Goal: Task Accomplishment & Management: Use online tool/utility

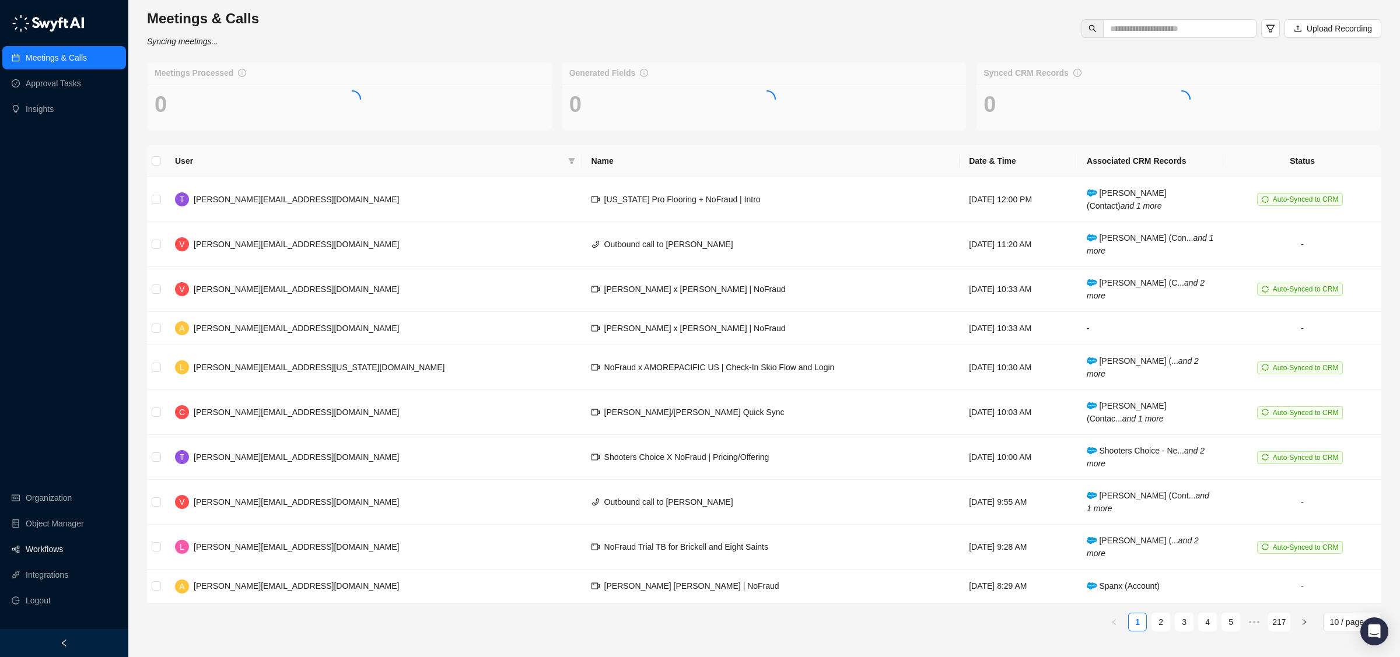
click at [40, 553] on link "Workflows" at bounding box center [44, 549] width 37 height 23
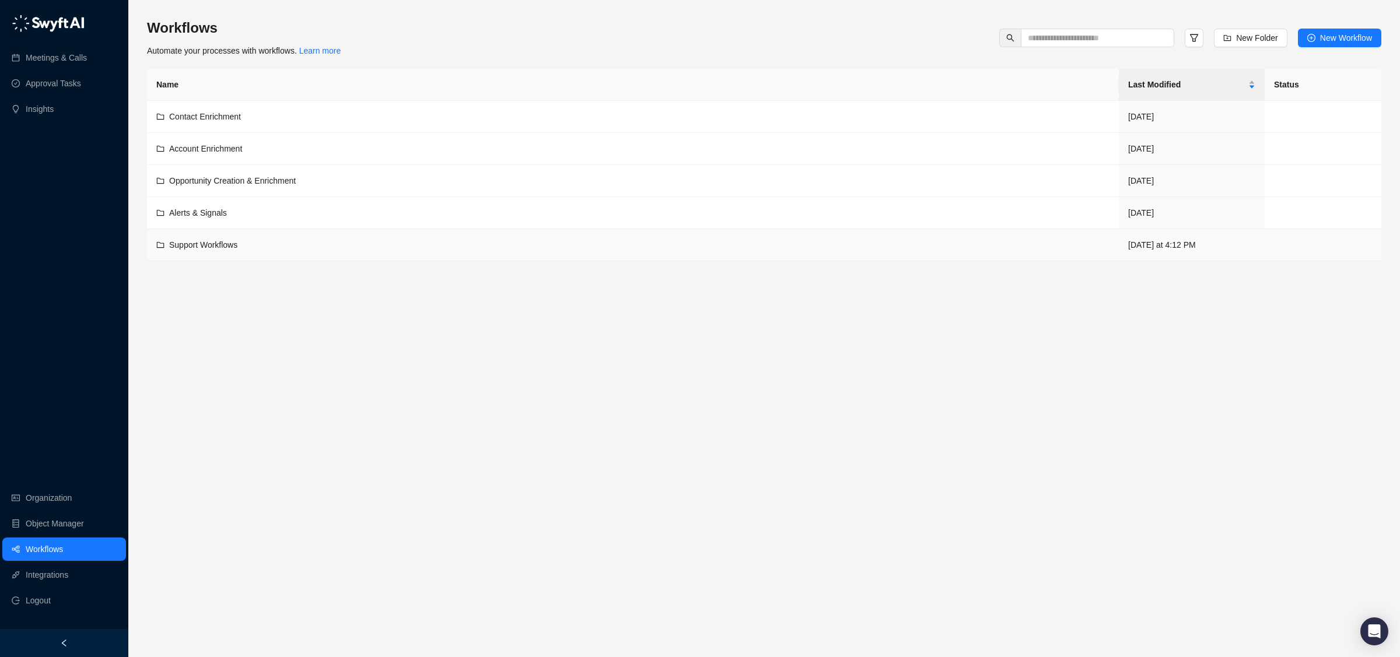
click at [273, 250] on div "Support Workflows" at bounding box center [632, 245] width 953 height 13
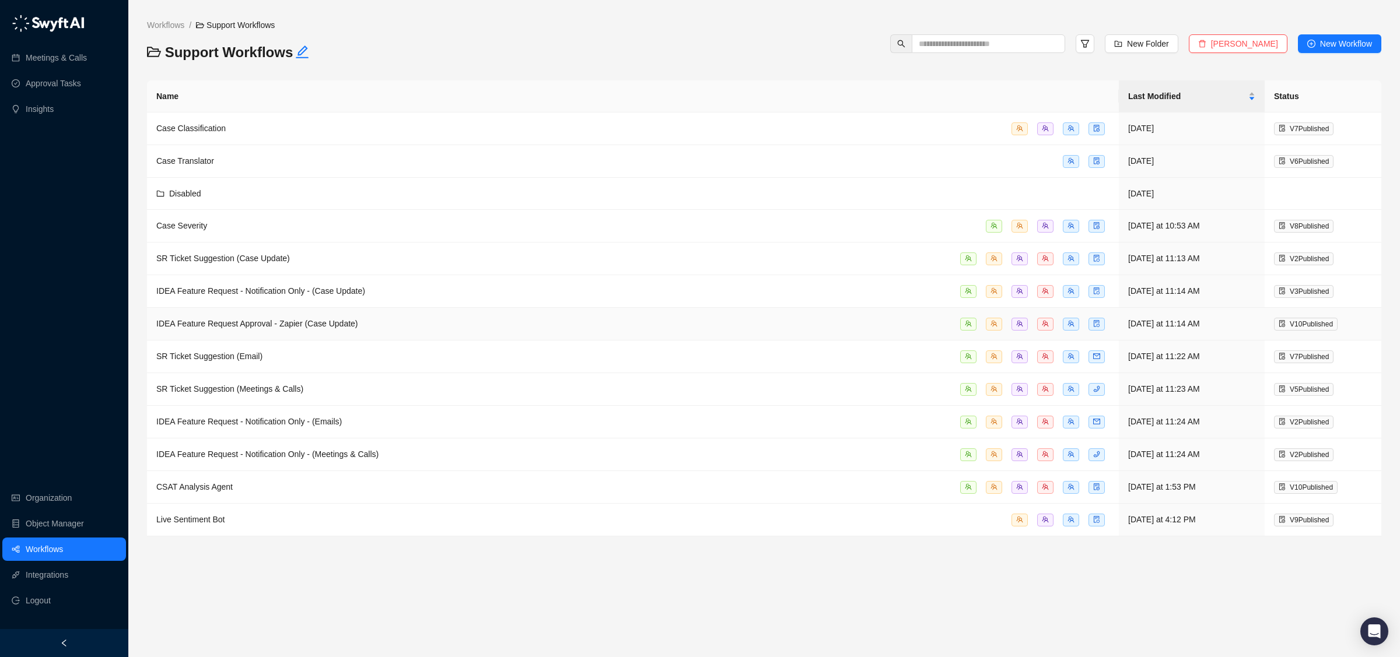
click at [333, 325] on span "IDEA Feature Request Approval - Zapier (Case Update)" at bounding box center [257, 323] width 202 height 9
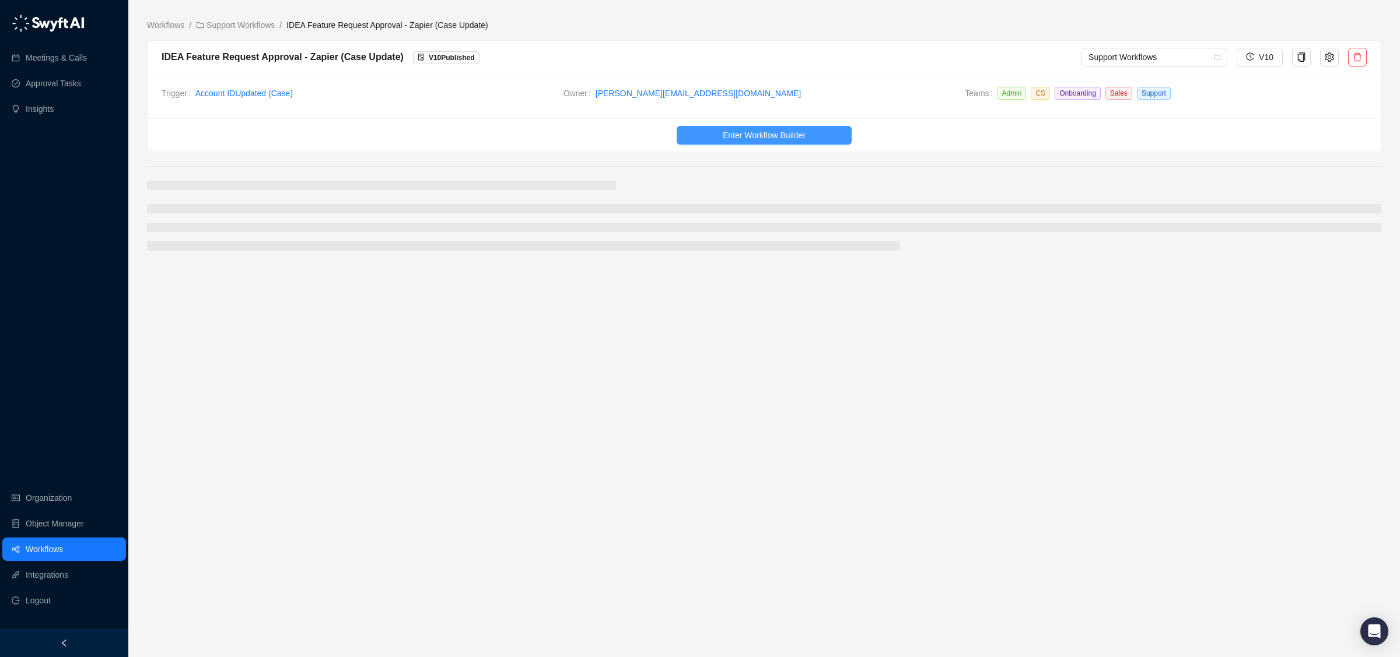
click at [712, 132] on button "Enter Workflow Builder" at bounding box center [764, 135] width 175 height 19
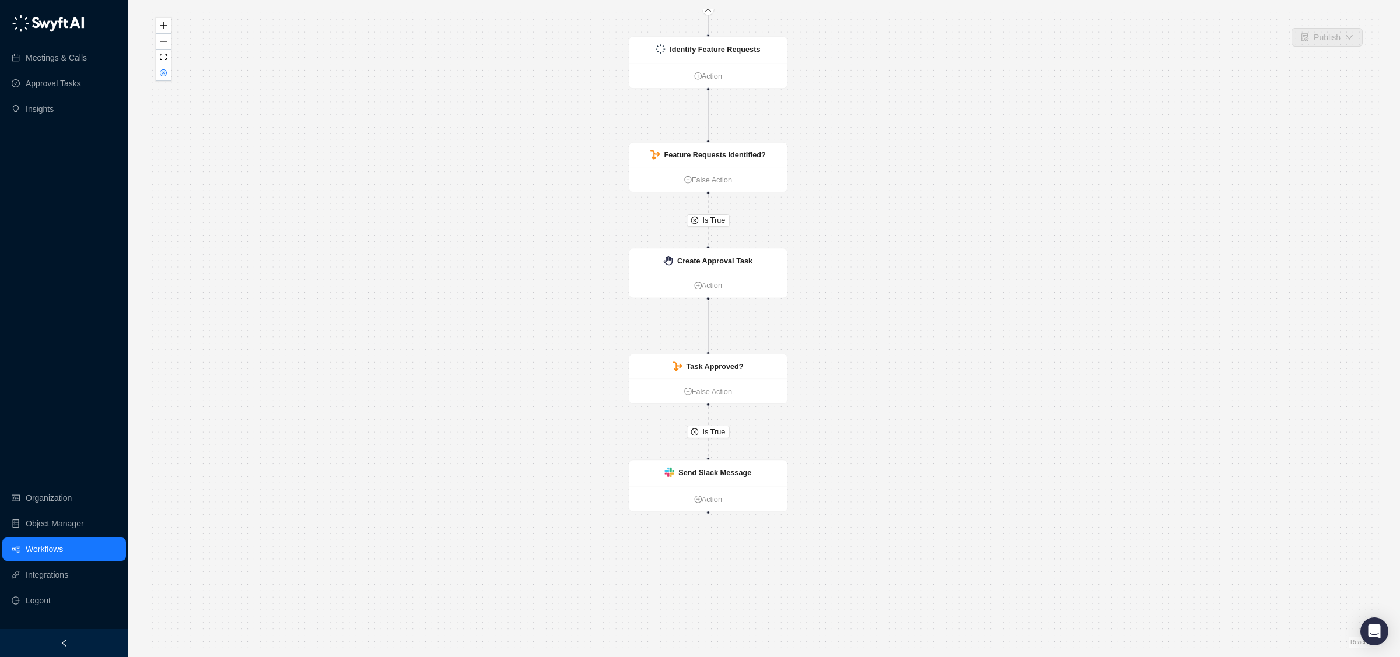
drag, startPoint x: 969, startPoint y: 558, endPoint x: 884, endPoint y: 427, distance: 156.0
click at [888, 424] on div "Is True Is True CRM Record Updated Action Identify Feature Requests Action Feat…" at bounding box center [764, 328] width 1234 height 639
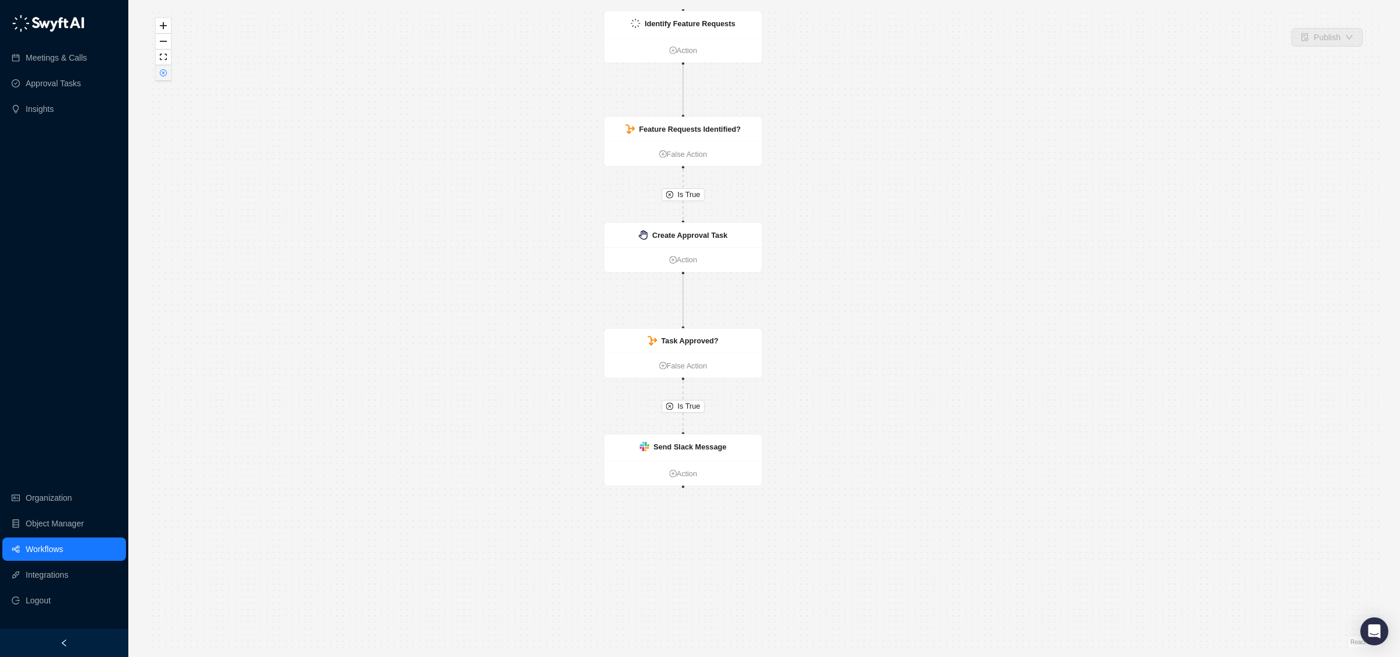
click at [166, 77] on button "button" at bounding box center [163, 73] width 15 height 16
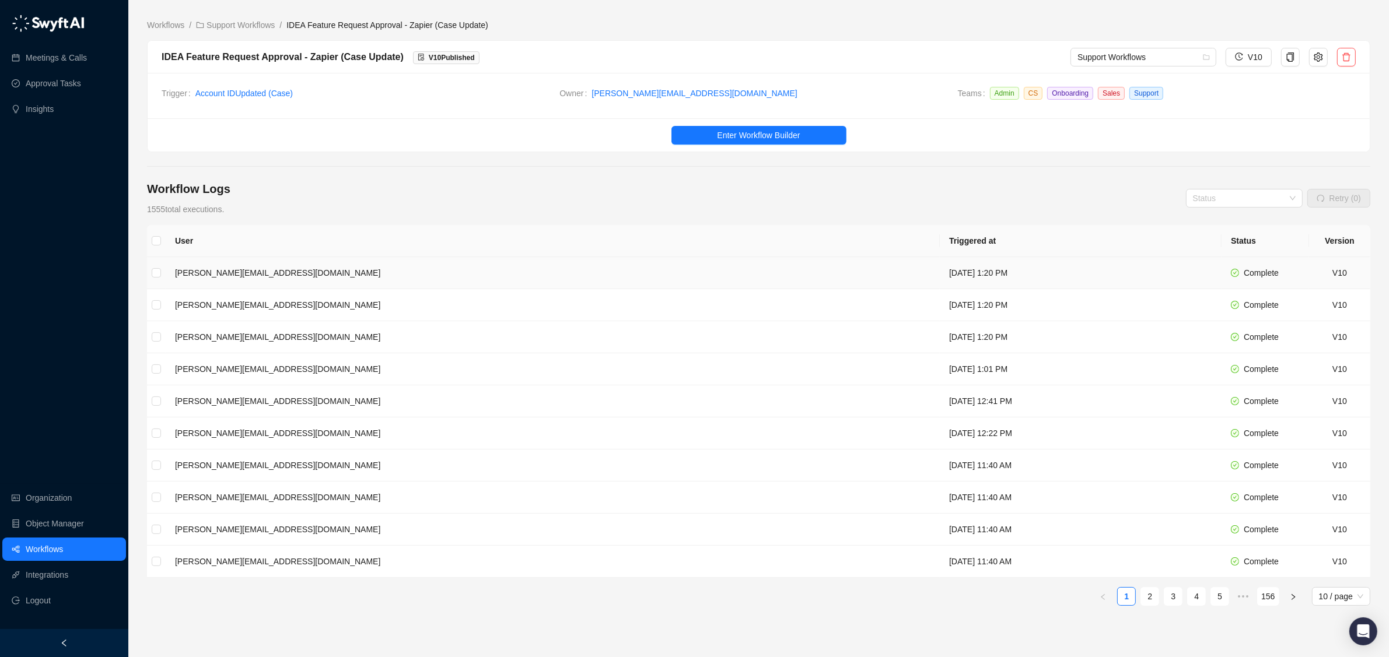
click at [619, 274] on td "[PERSON_NAME][EMAIL_ADDRESS][DOMAIN_NAME]" at bounding box center [553, 273] width 774 height 32
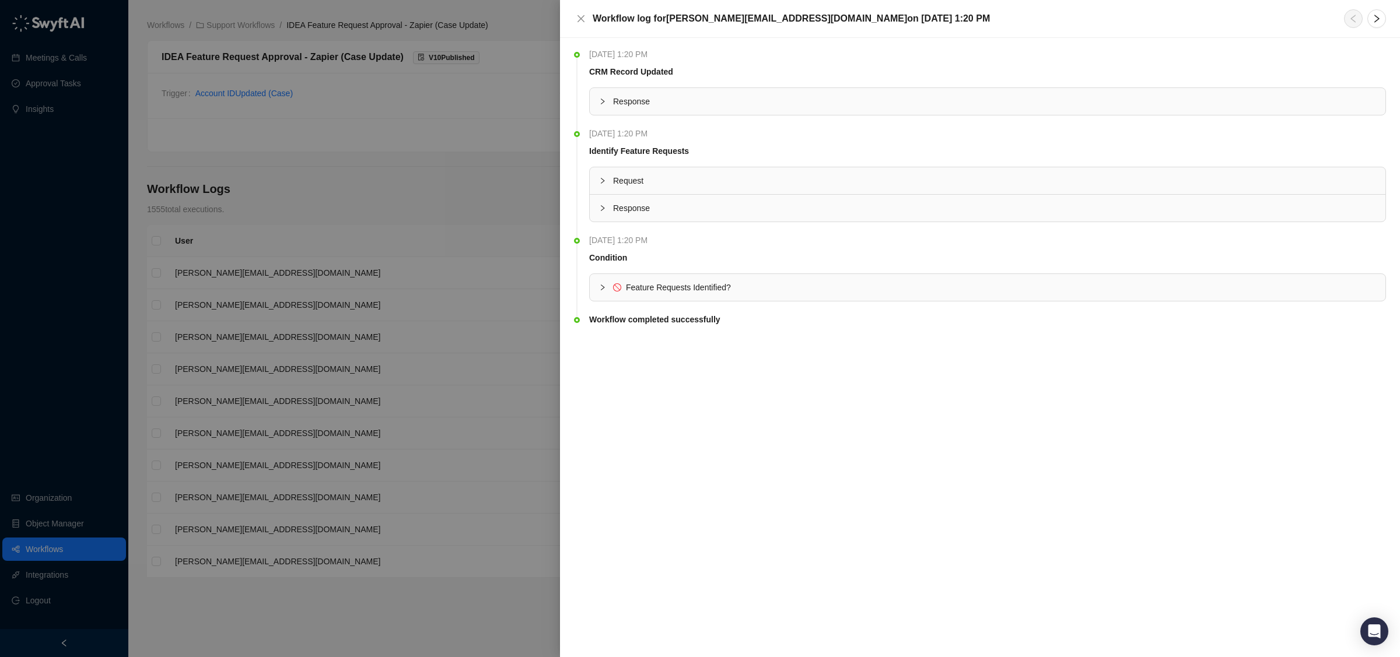
click at [624, 290] on div "Feature Requests Identified?" at bounding box center [672, 287] width 118 height 13
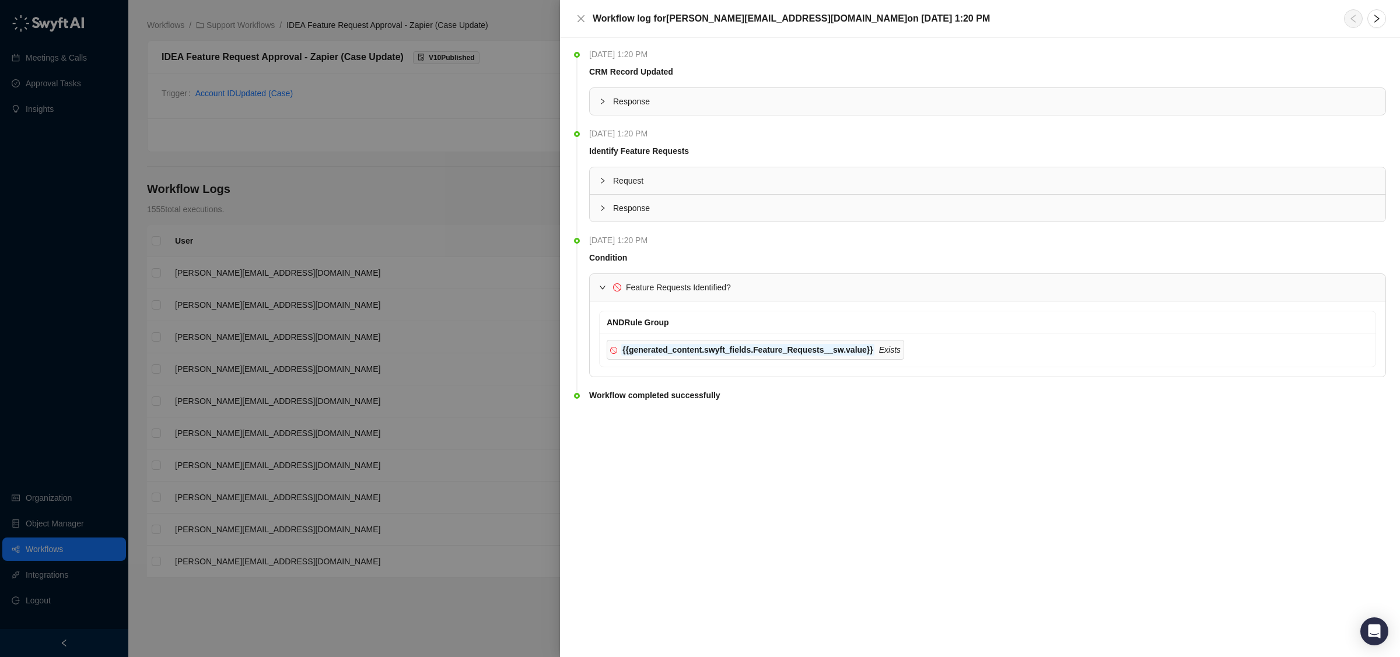
click at [423, 297] on div at bounding box center [700, 328] width 1400 height 657
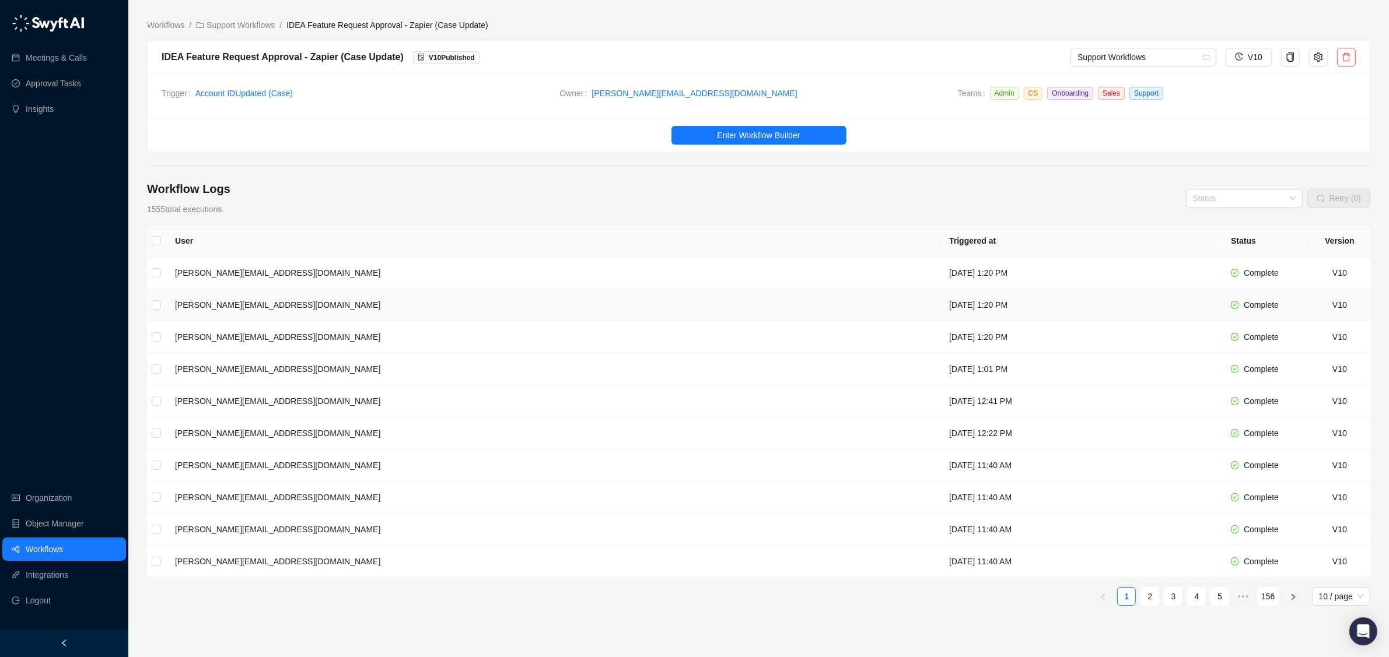
click at [622, 307] on td "[PERSON_NAME][EMAIL_ADDRESS][DOMAIN_NAME]" at bounding box center [553, 305] width 774 height 32
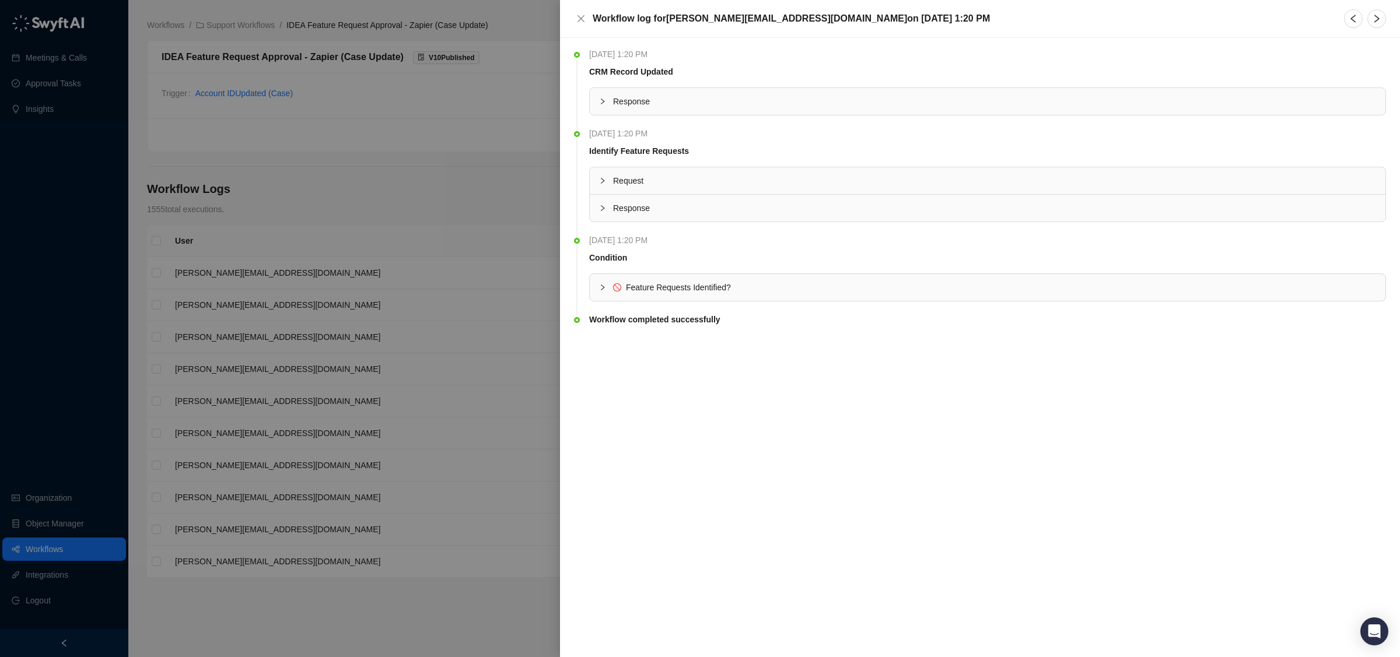
click at [783, 288] on span "Feature Requests Identified?" at bounding box center [994, 287] width 763 height 13
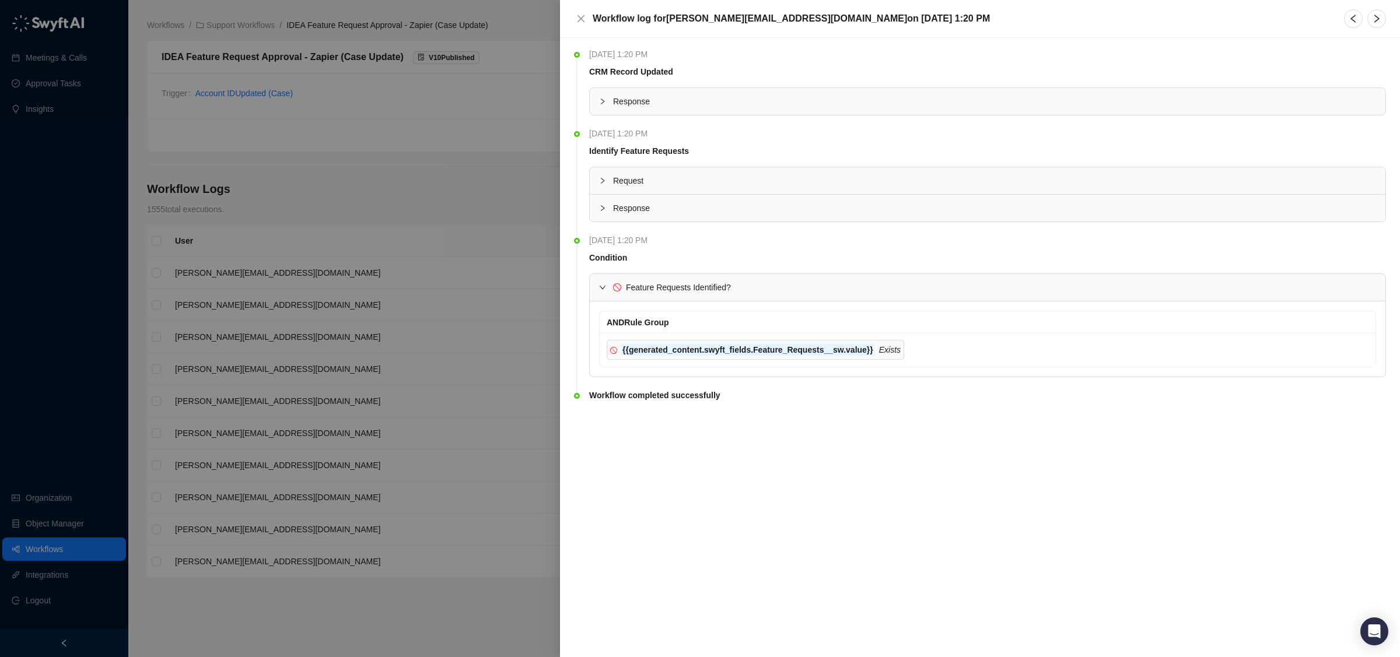
click at [506, 287] on div at bounding box center [700, 328] width 1400 height 657
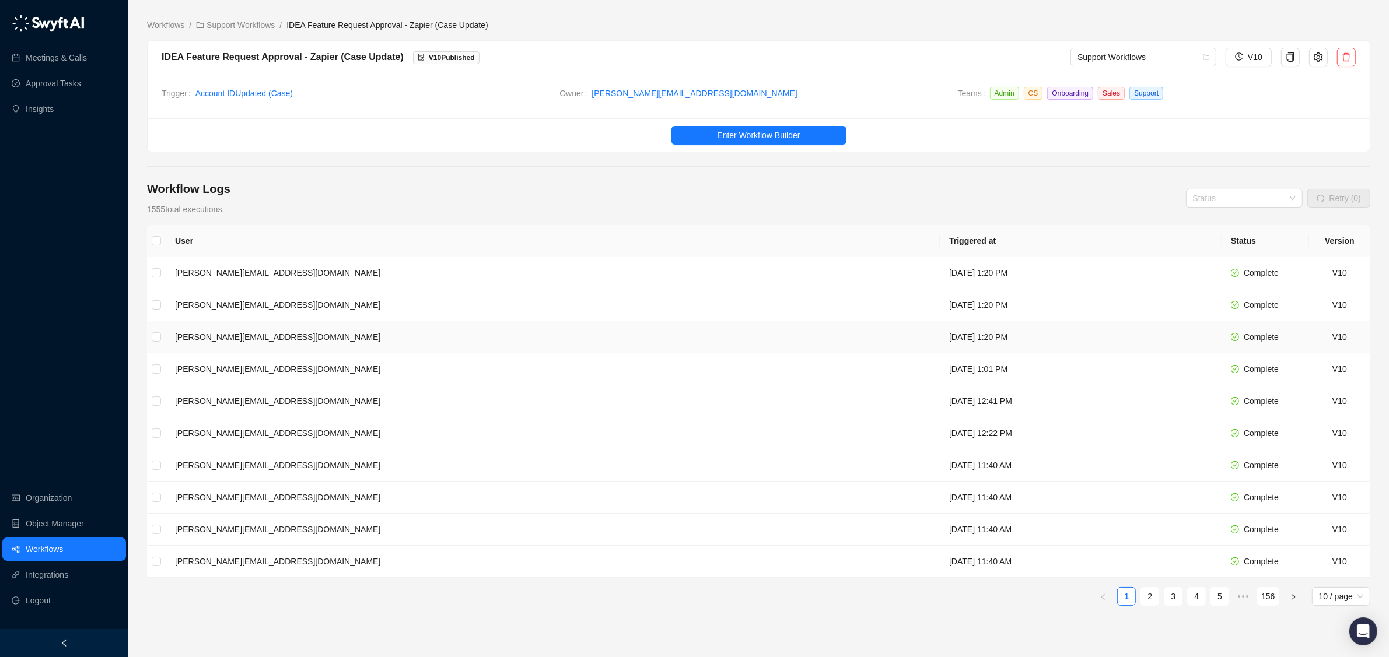
click at [940, 335] on td "[DATE] 1:20 PM" at bounding box center [1081, 337] width 282 height 32
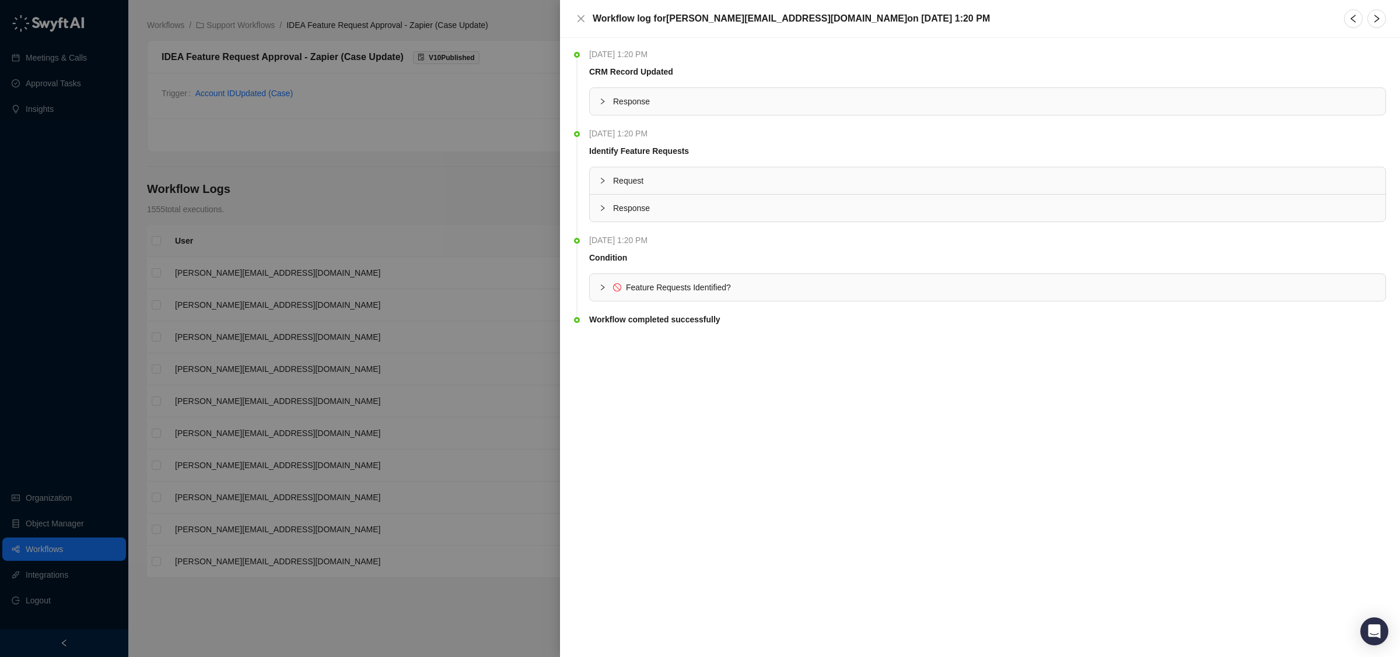
click at [492, 356] on div at bounding box center [700, 328] width 1400 height 657
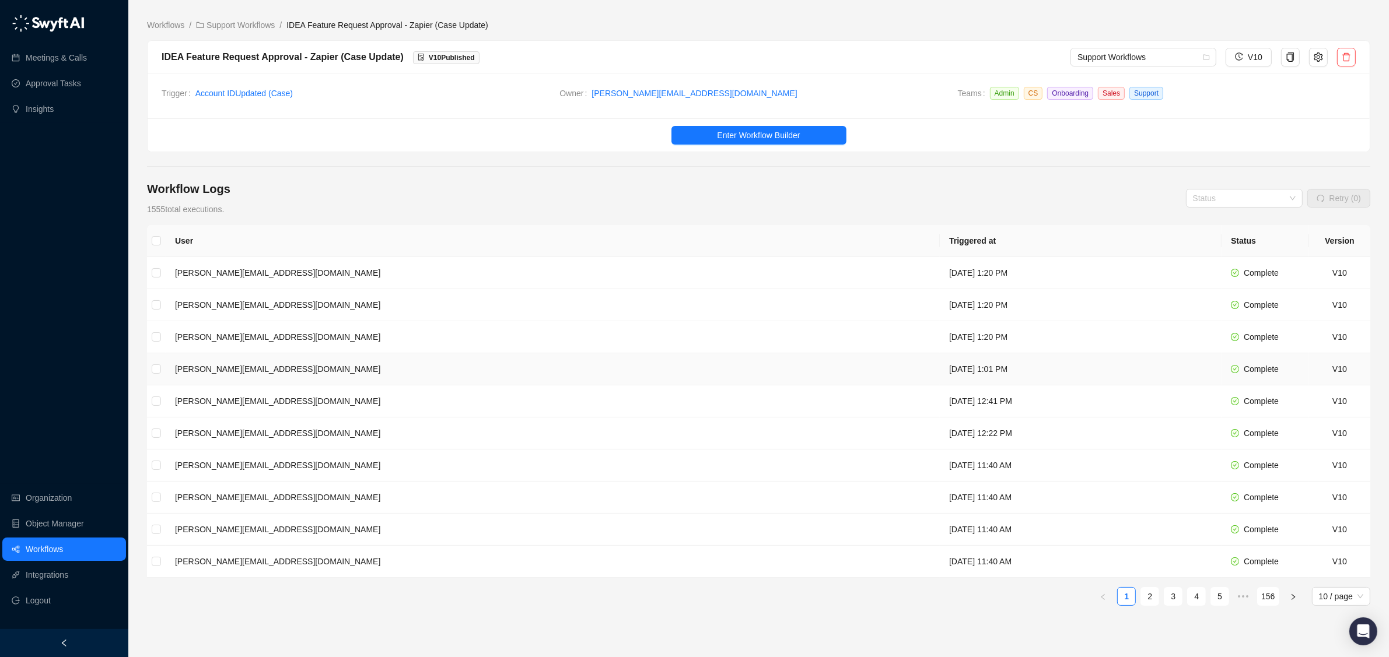
click at [940, 381] on td "[DATE] 1:01 PM" at bounding box center [1081, 369] width 282 height 32
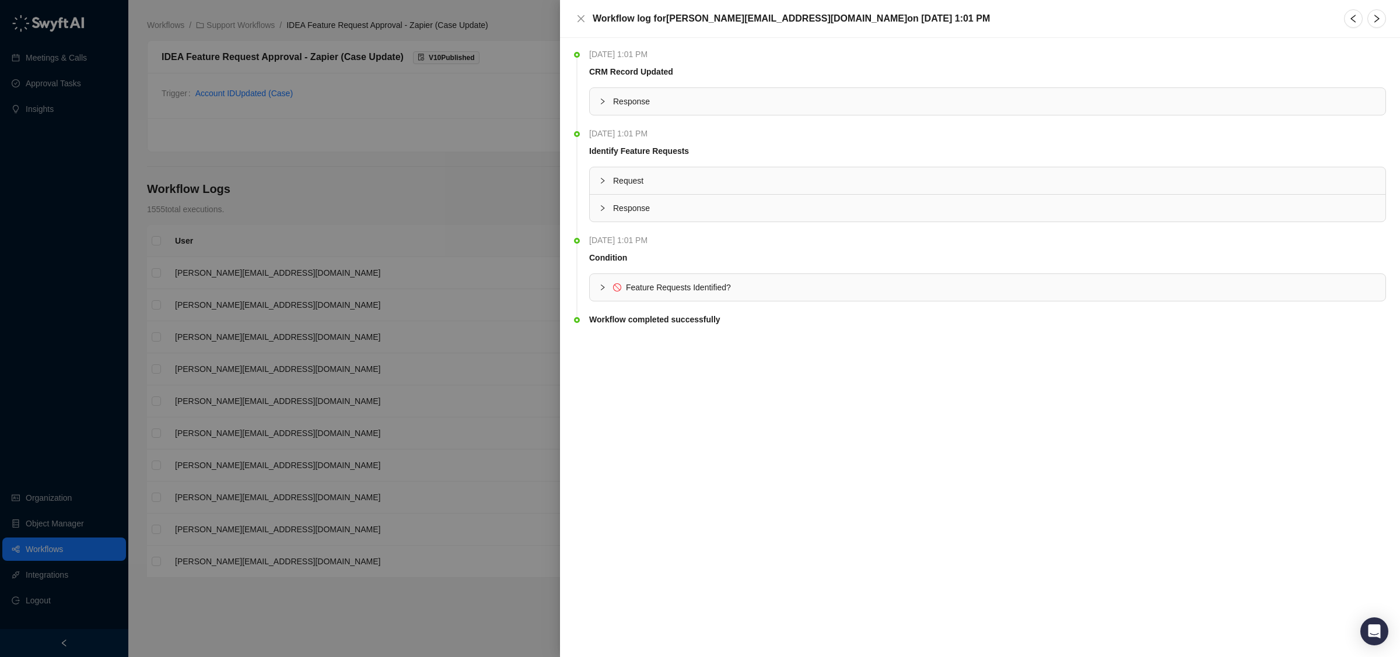
click at [450, 381] on div at bounding box center [700, 328] width 1400 height 657
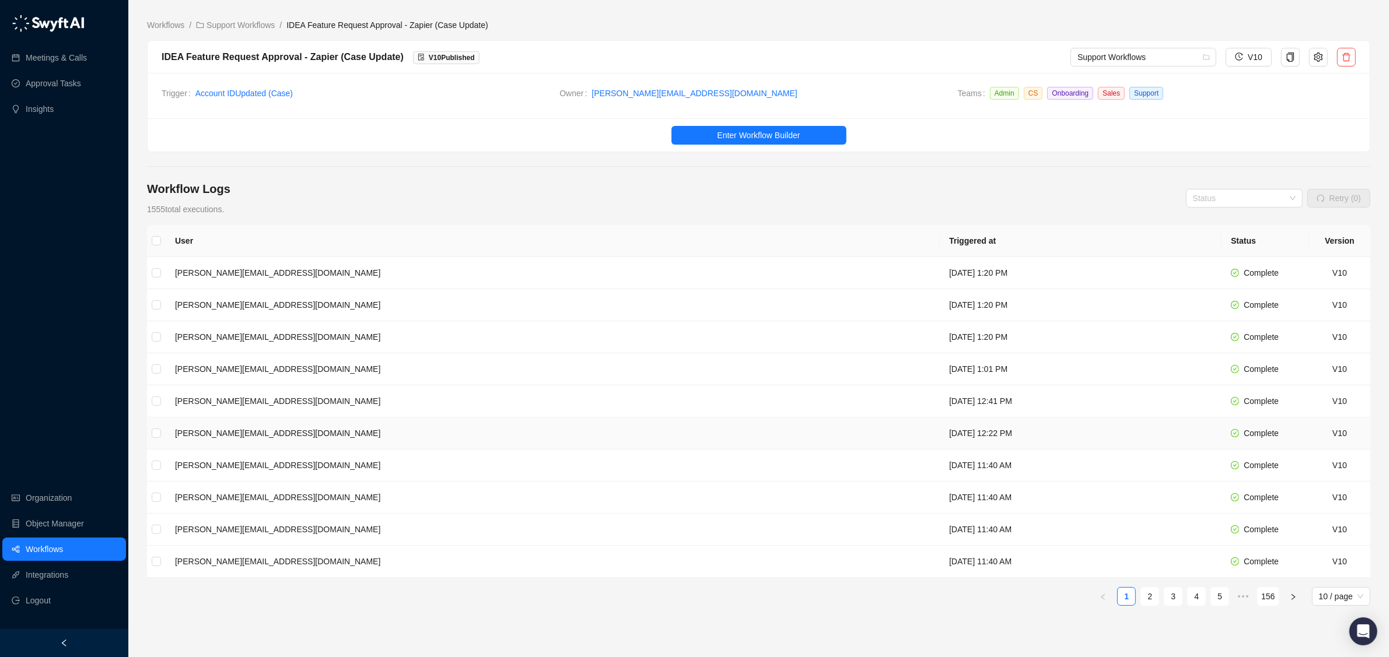
click at [940, 438] on td "[DATE] 12:22 PM" at bounding box center [1081, 434] width 282 height 32
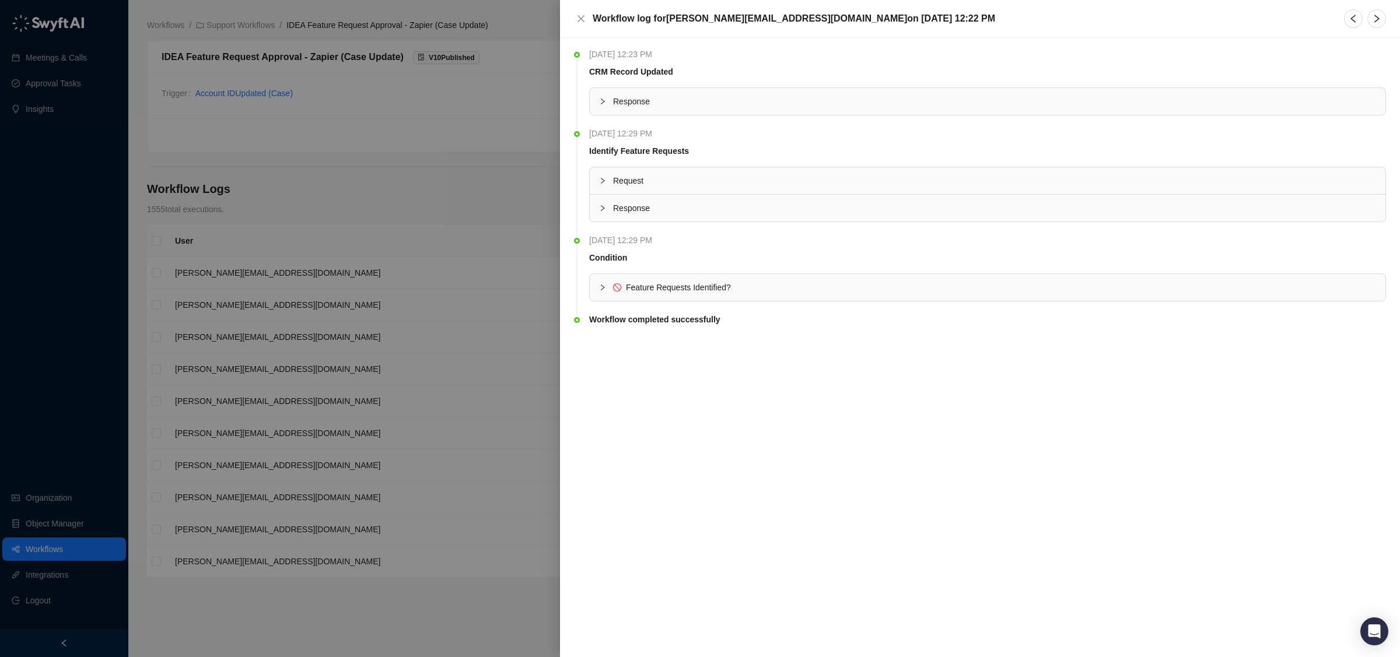
click at [502, 413] on div at bounding box center [700, 328] width 1400 height 657
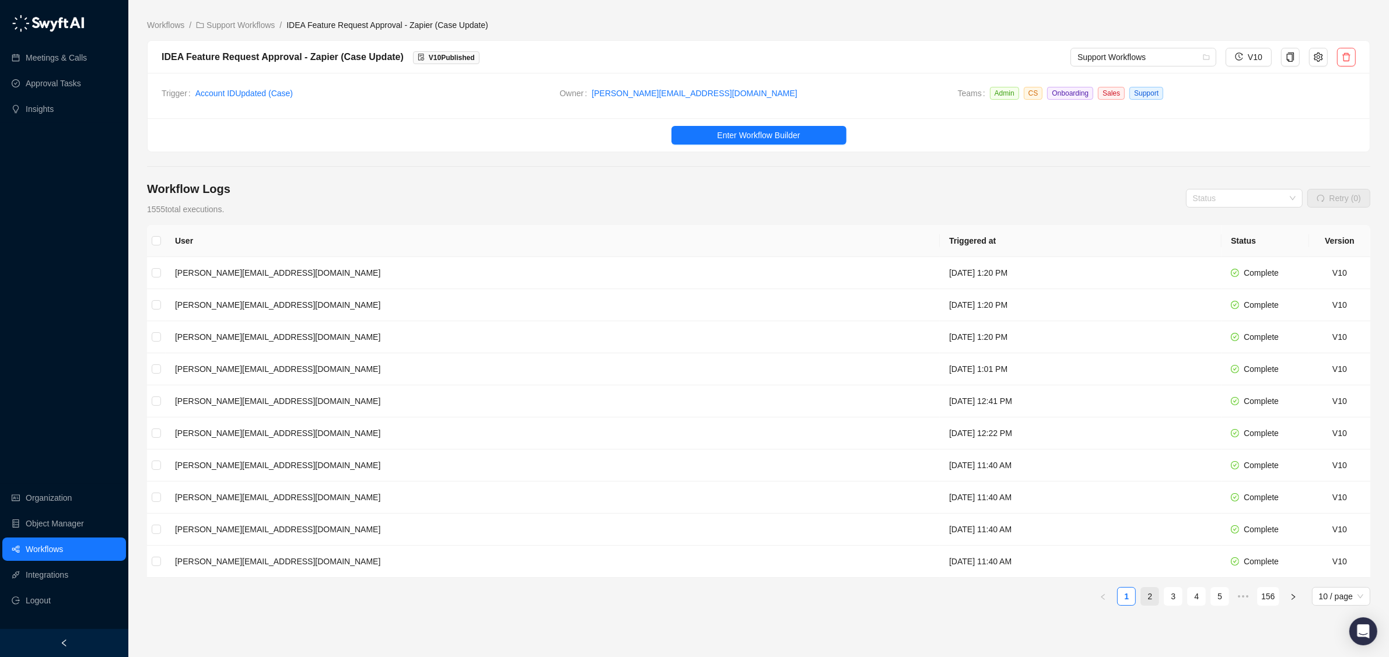
click at [1147, 604] on link "2" at bounding box center [1149, 596] width 17 height 17
click at [1172, 604] on link "3" at bounding box center [1172, 596] width 17 height 17
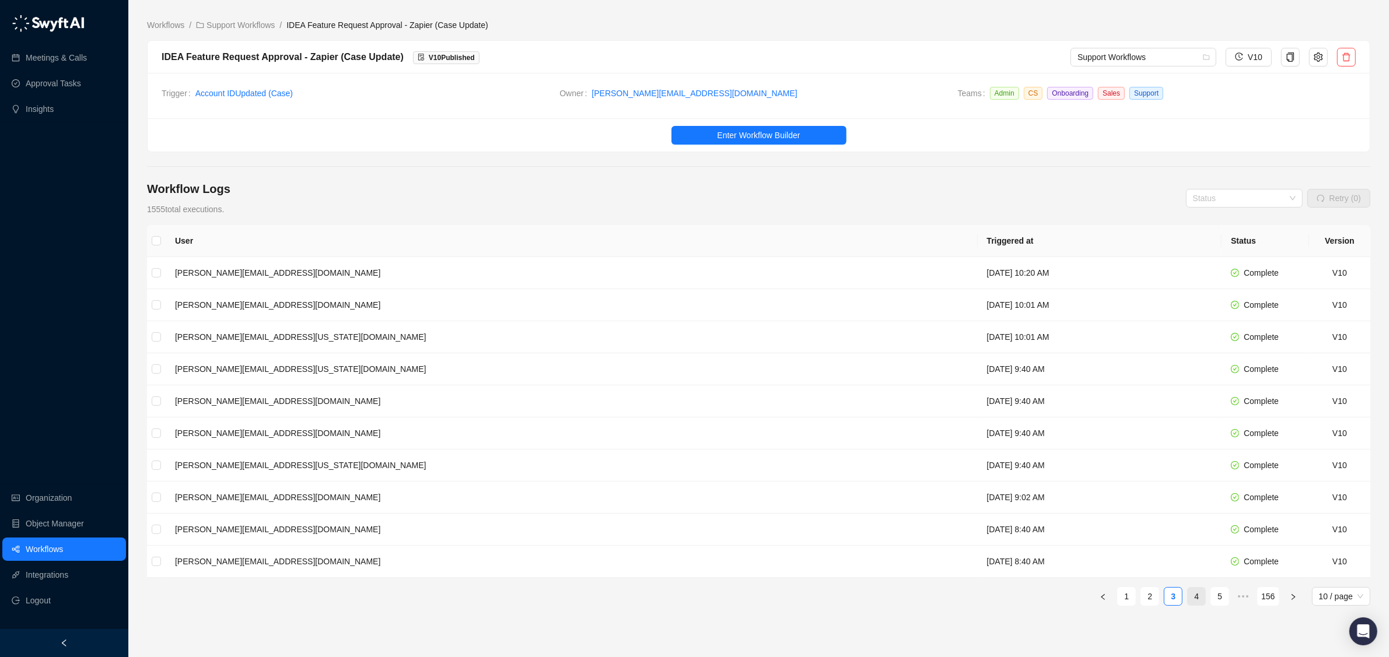
click at [1188, 604] on link "4" at bounding box center [1196, 596] width 17 height 17
click at [1127, 601] on link "2" at bounding box center [1126, 596] width 17 height 17
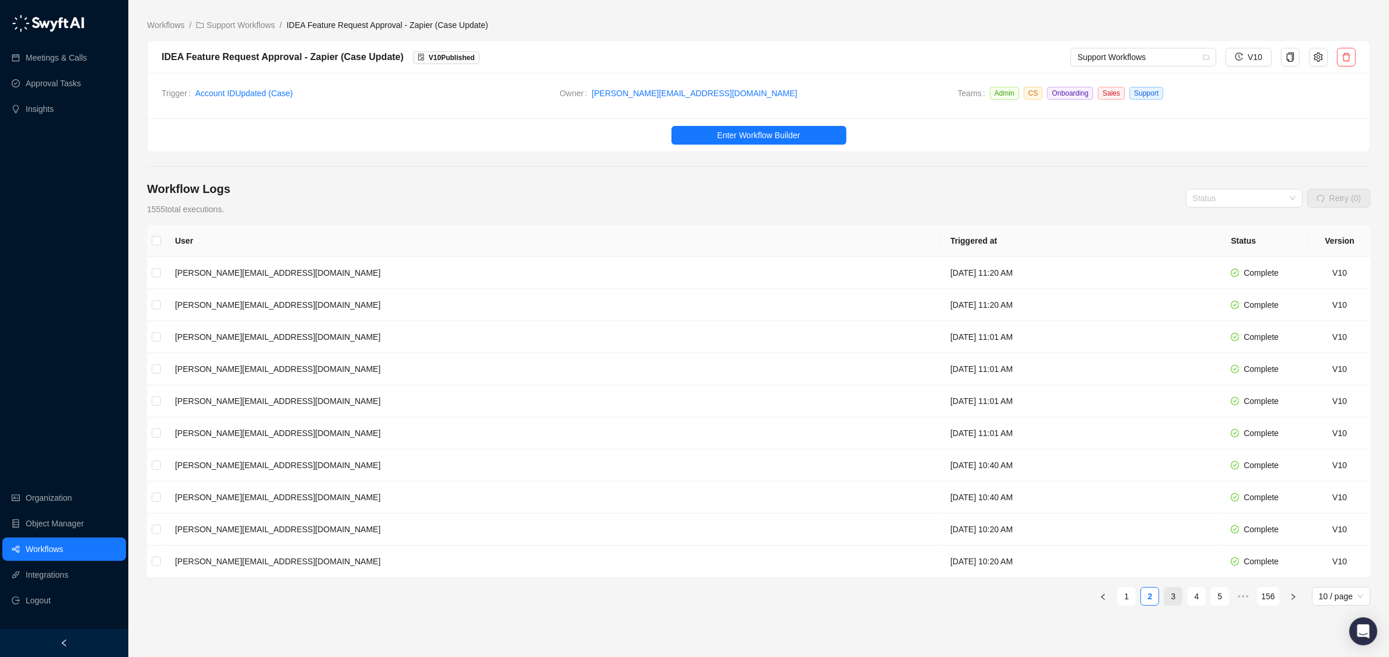
click at [1175, 601] on link "3" at bounding box center [1172, 596] width 17 height 17
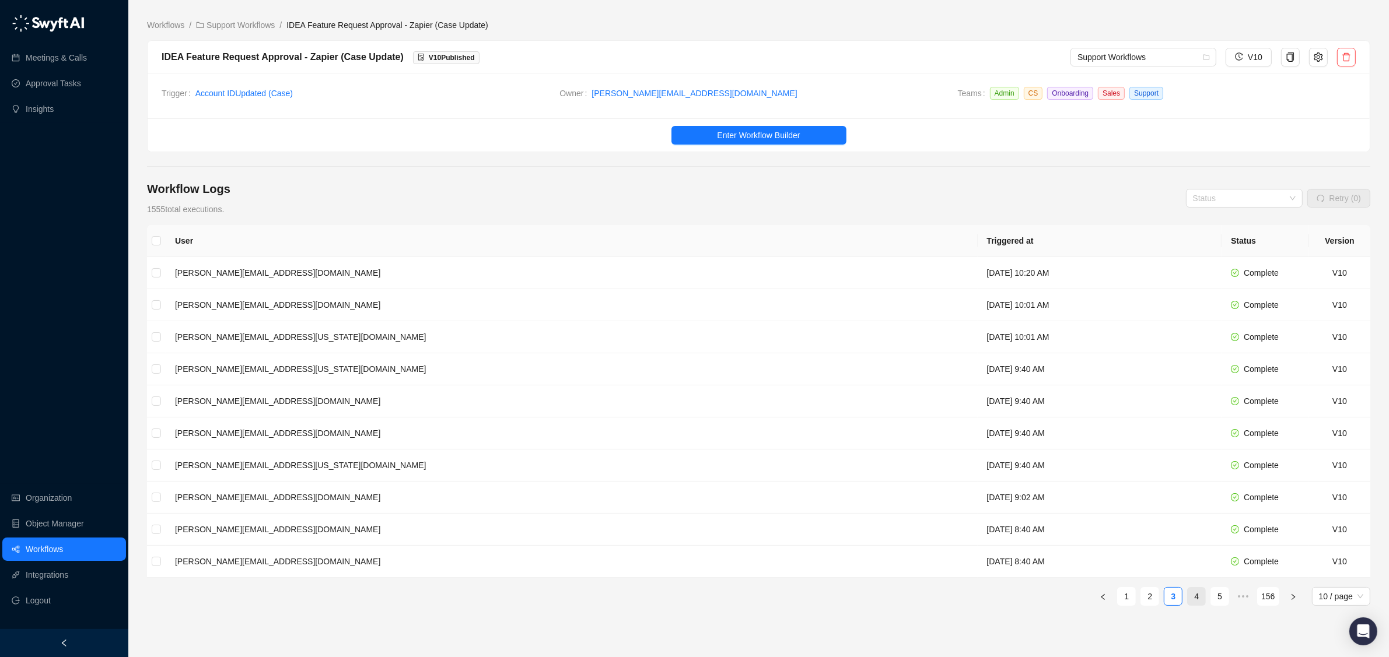
click at [1193, 601] on link "4" at bounding box center [1196, 596] width 17 height 17
click at [1198, 601] on link "5" at bounding box center [1196, 596] width 17 height 17
click at [1217, 598] on link "7" at bounding box center [1219, 596] width 17 height 17
click at [1214, 600] on link "9" at bounding box center [1219, 596] width 17 height 17
click at [1222, 599] on link "11" at bounding box center [1219, 596] width 17 height 17
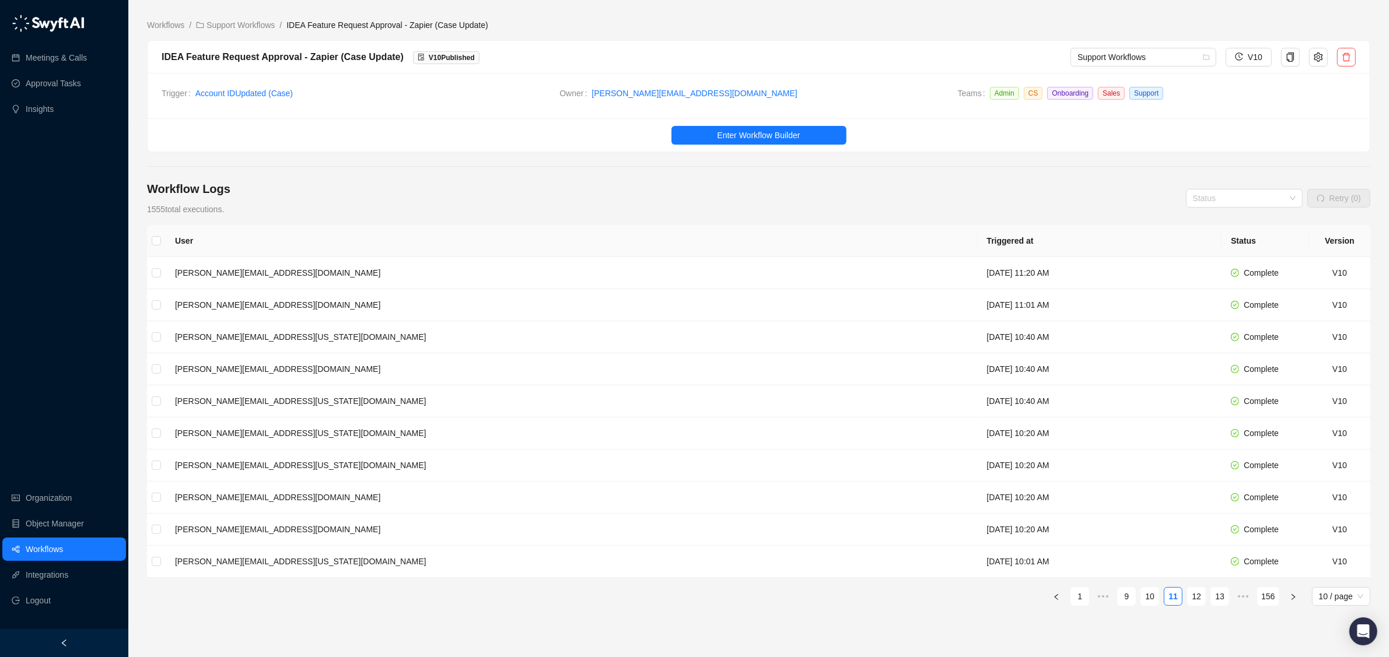
click at [1222, 599] on link "13" at bounding box center [1219, 596] width 17 height 17
click at [1222, 599] on link "15" at bounding box center [1219, 596] width 17 height 17
click at [1222, 599] on link "17" at bounding box center [1219, 596] width 17 height 17
click at [1222, 599] on link "19" at bounding box center [1219, 596] width 17 height 17
click at [1222, 599] on link "21" at bounding box center [1219, 596] width 17 height 17
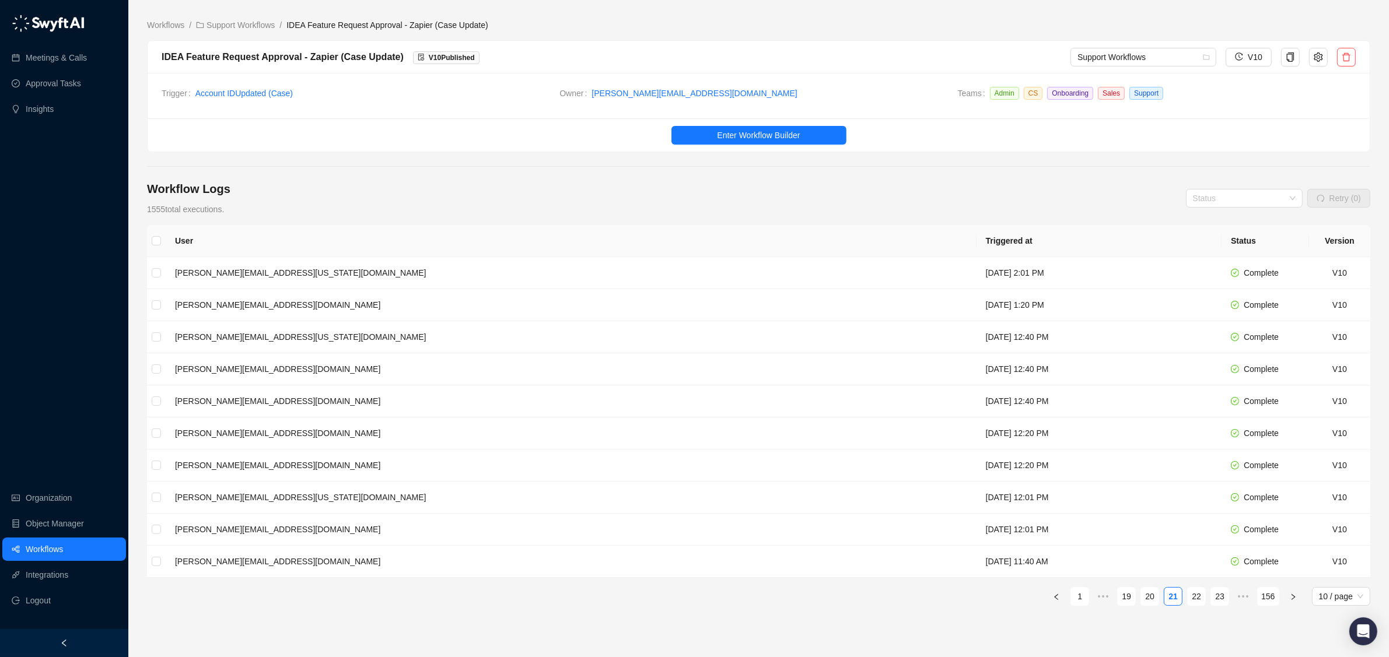
click at [1222, 599] on link "23" at bounding box center [1219, 596] width 17 height 17
click at [1222, 599] on link "25" at bounding box center [1219, 596] width 17 height 17
click at [1222, 599] on link "27" at bounding box center [1219, 596] width 17 height 17
click at [987, 283] on td "[DATE] 2:40 PM" at bounding box center [1104, 273] width 234 height 32
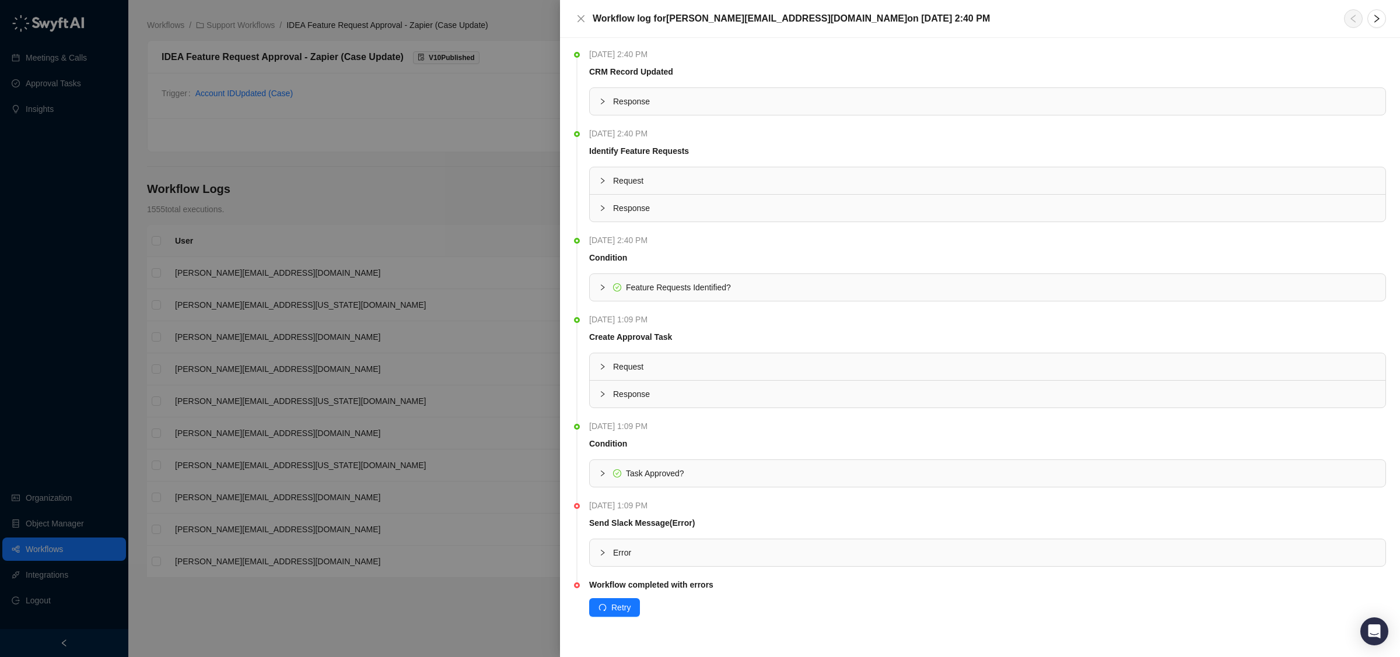
click at [870, 562] on div "Error" at bounding box center [988, 553] width 796 height 27
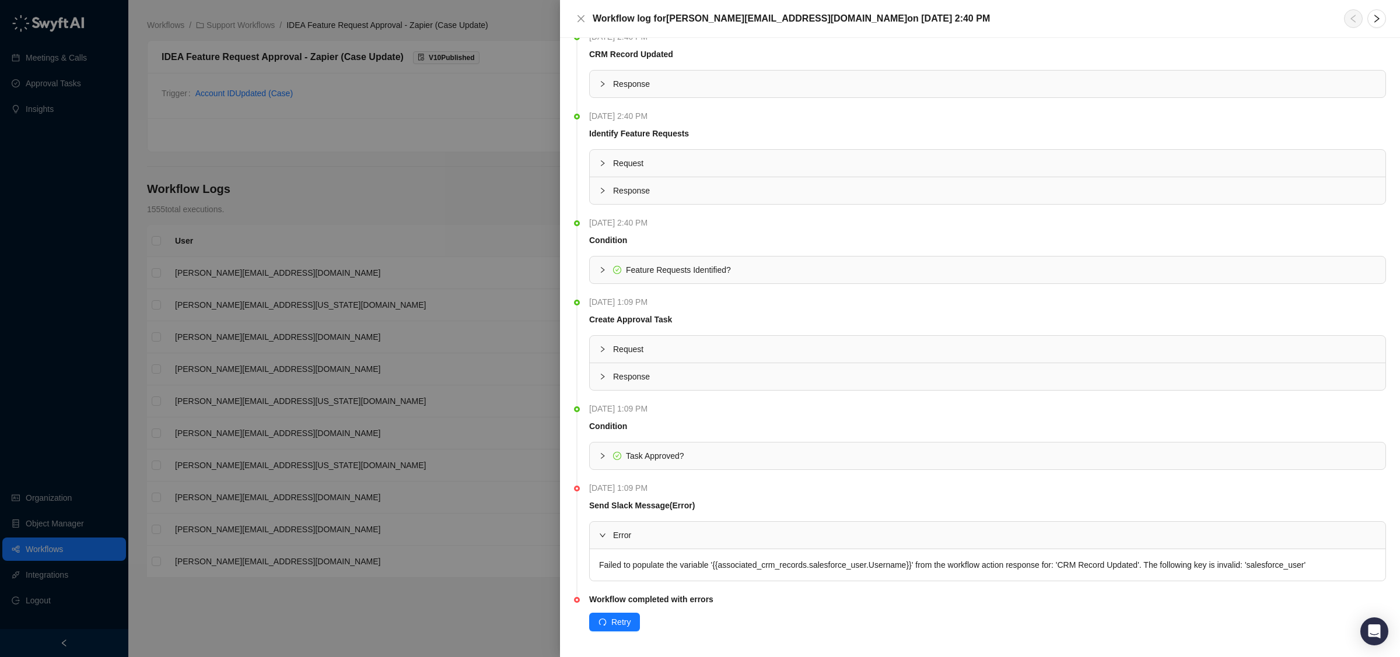
scroll to position [23, 0]
drag, startPoint x: 579, startPoint y: 21, endPoint x: 582, endPoint y: 29, distance: 8.7
click at [579, 21] on icon "close" at bounding box center [580, 18] width 9 height 9
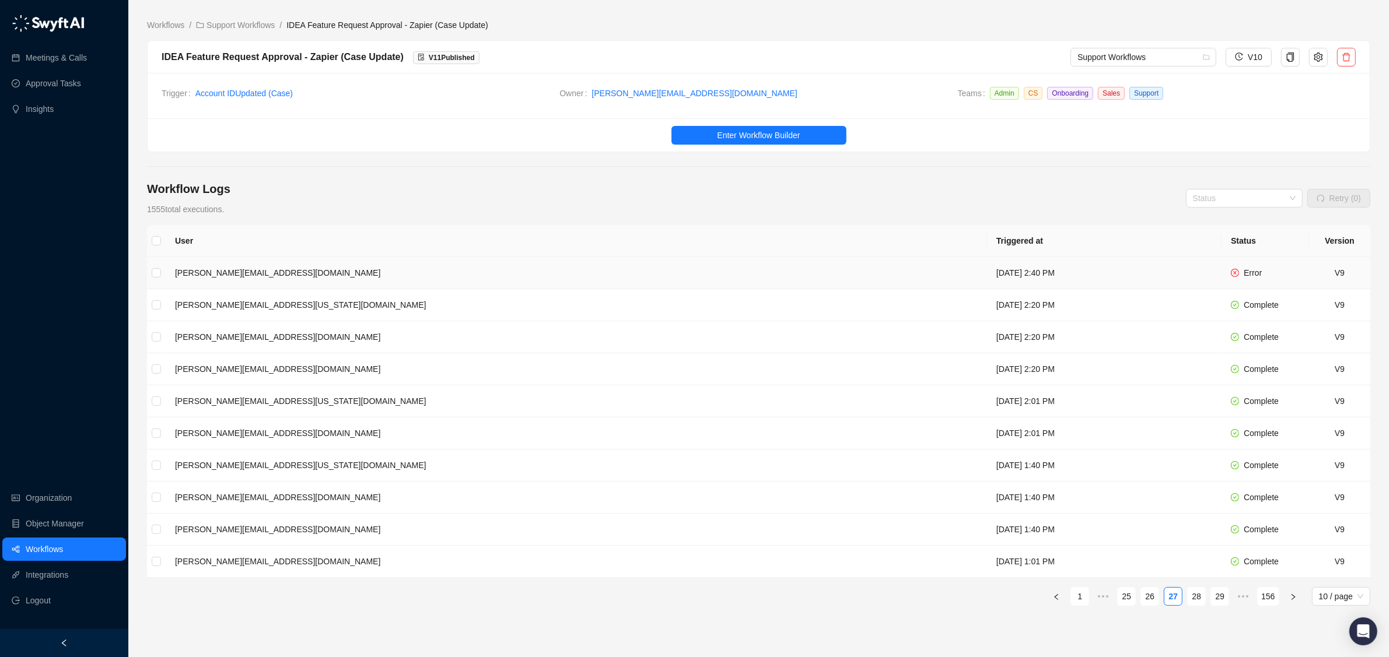
click at [1052, 263] on td "[DATE] 2:40 PM" at bounding box center [1104, 273] width 234 height 32
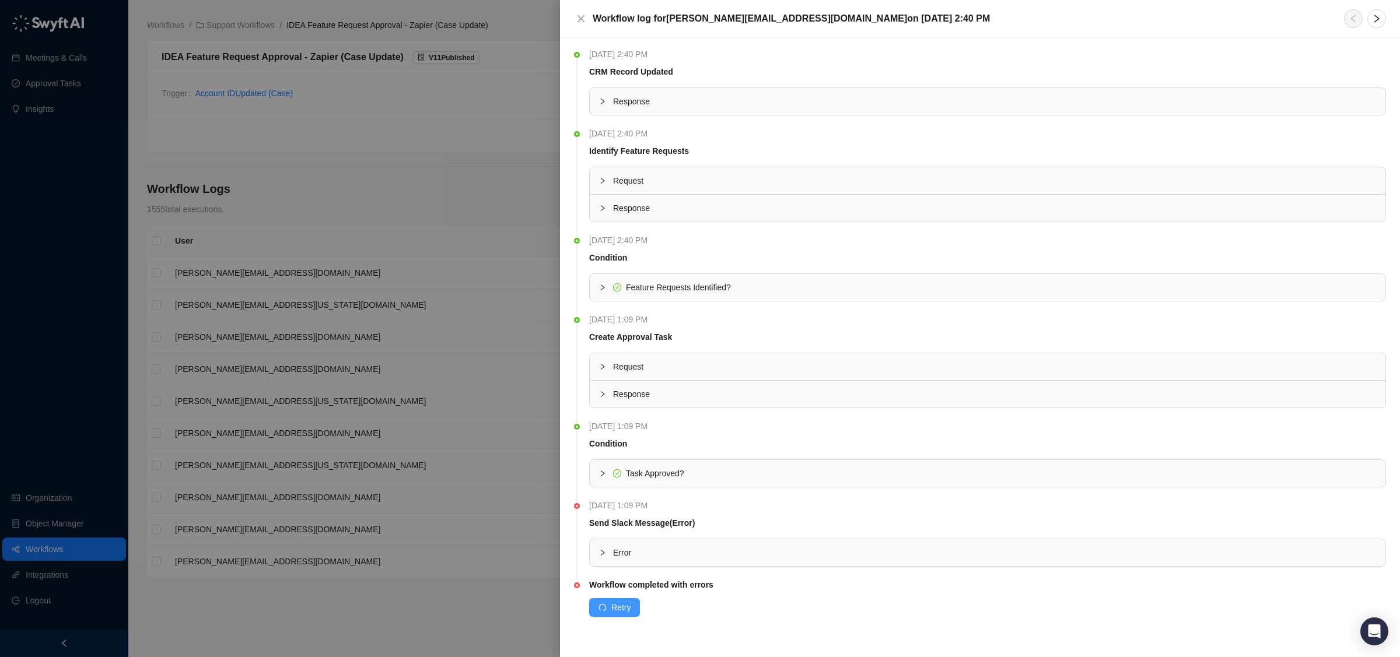
click at [621, 611] on span "Retry" at bounding box center [620, 607] width 19 height 13
click at [687, 556] on span "Error" at bounding box center [994, 553] width 763 height 13
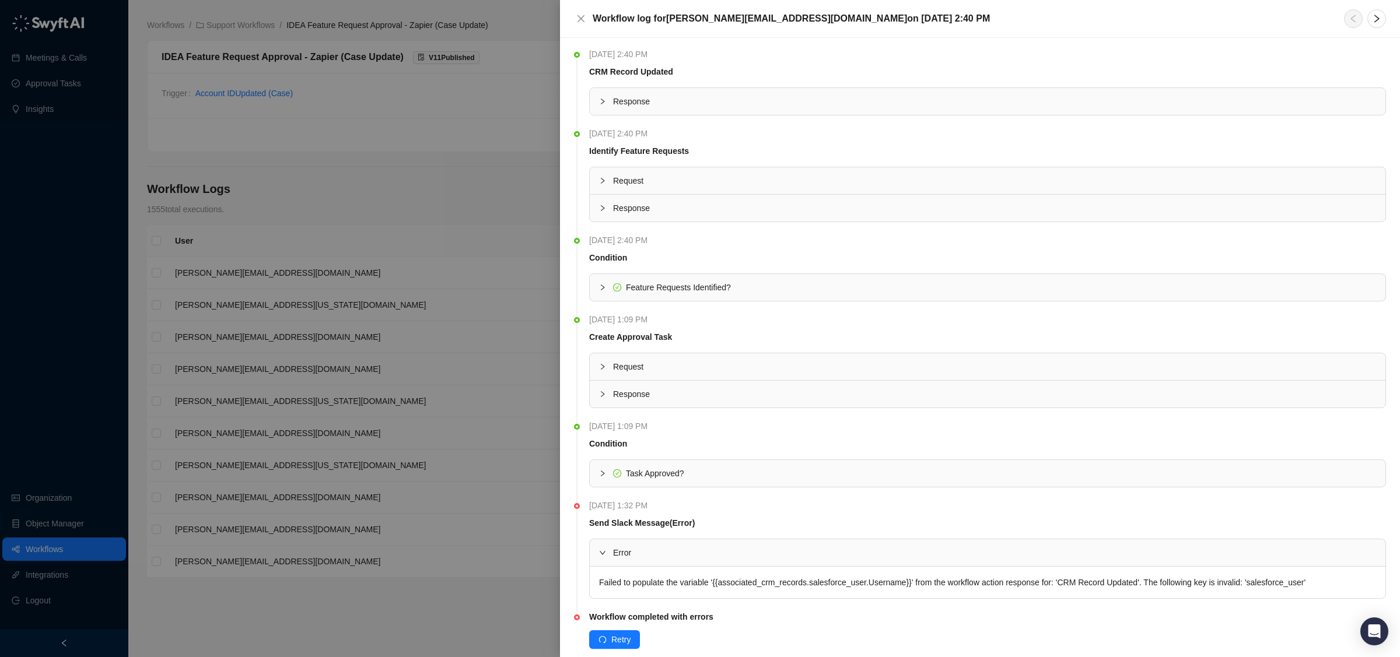
click at [498, 511] on div at bounding box center [700, 328] width 1400 height 657
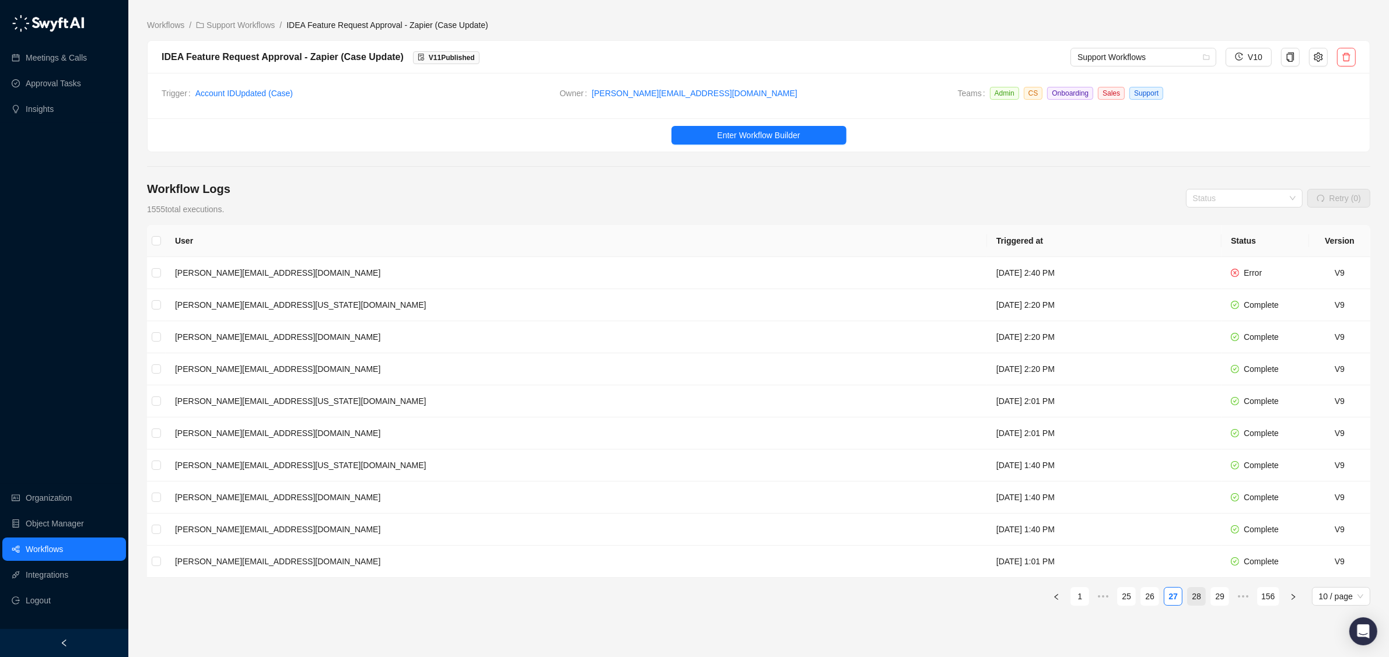
click at [1202, 597] on link "28" at bounding box center [1196, 596] width 17 height 17
click at [1215, 601] on link "30" at bounding box center [1219, 596] width 17 height 17
click at [1215, 601] on link "32" at bounding box center [1219, 596] width 17 height 17
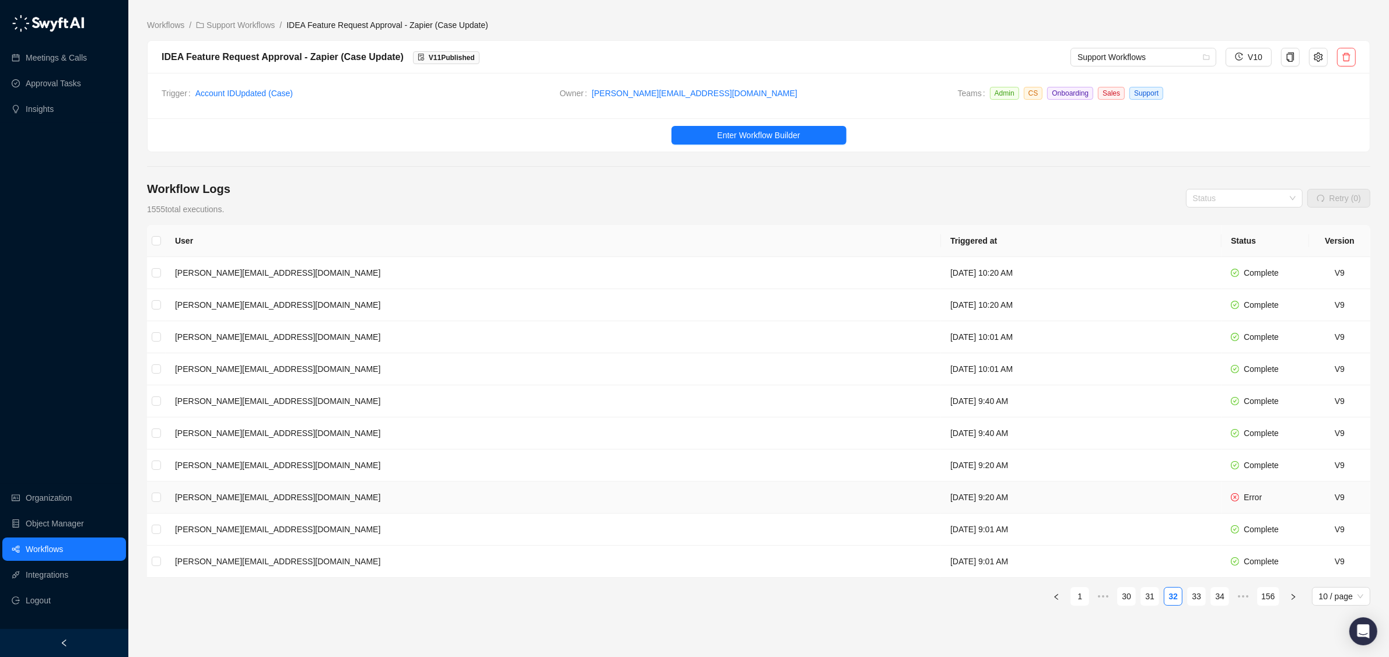
click at [948, 507] on td "[DATE] 9:20 AM" at bounding box center [1081, 498] width 281 height 32
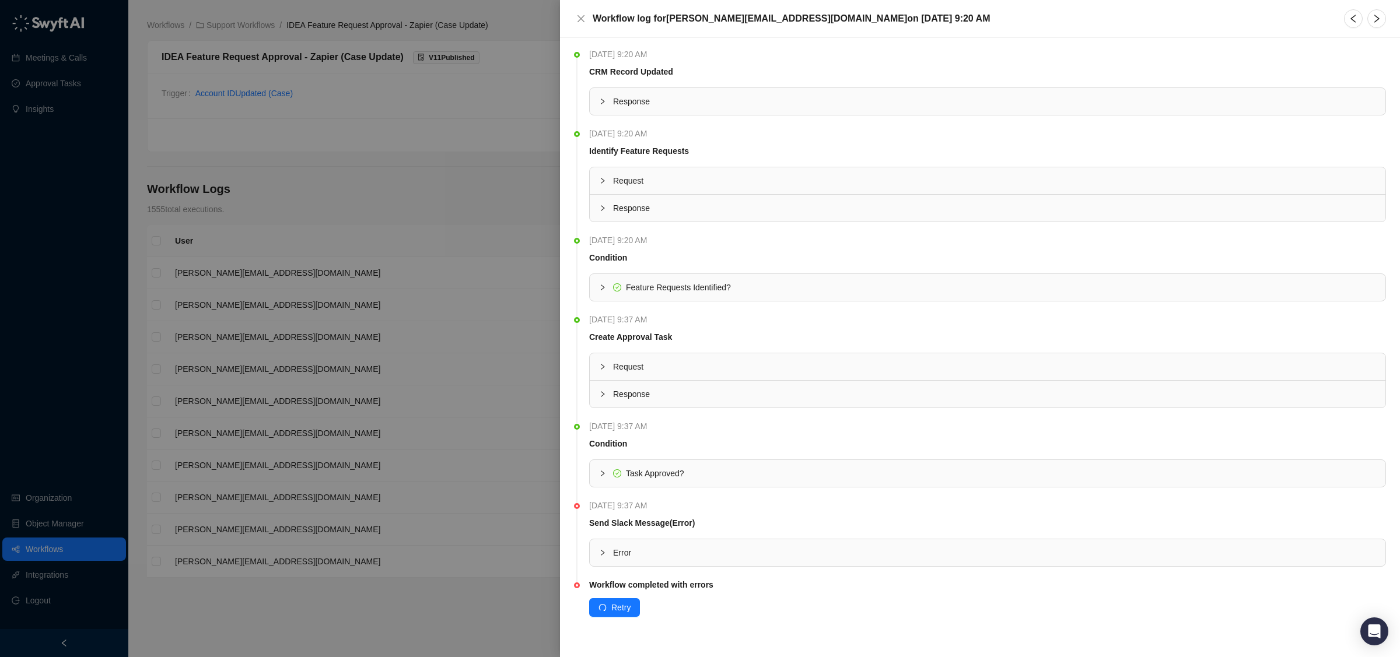
click at [761, 558] on span "Error" at bounding box center [994, 553] width 763 height 13
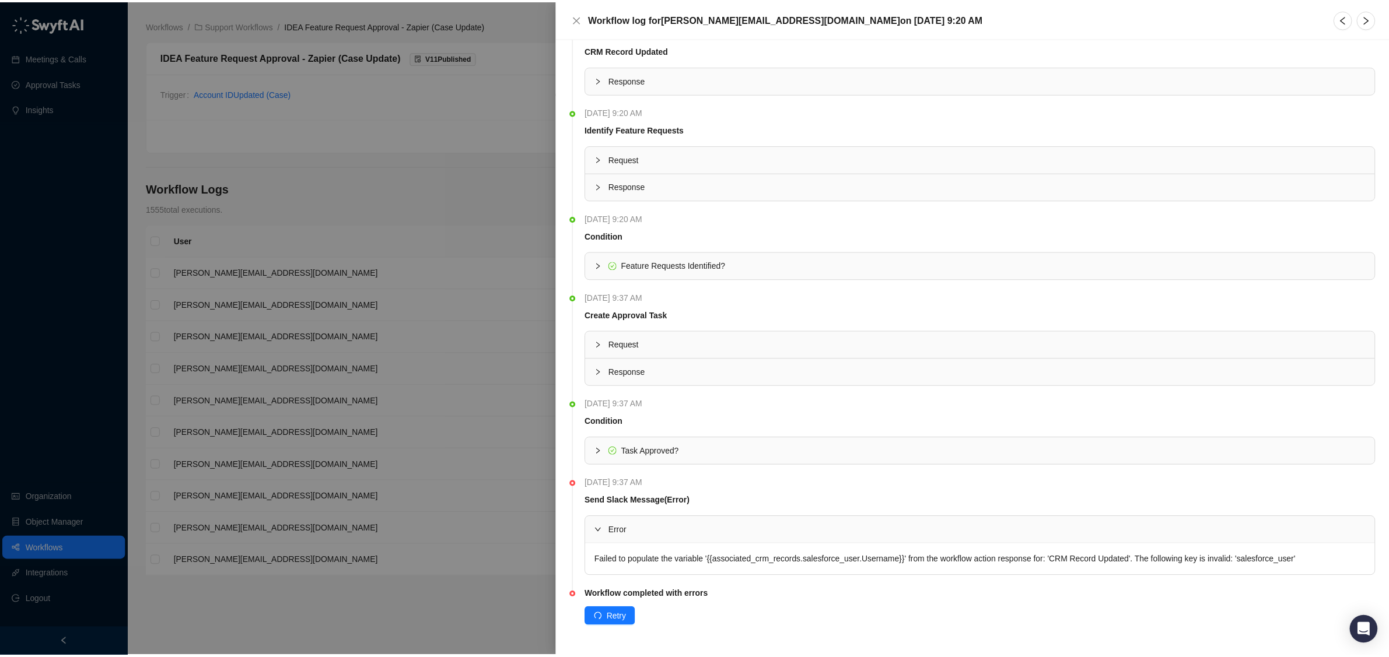
scroll to position [23, 0]
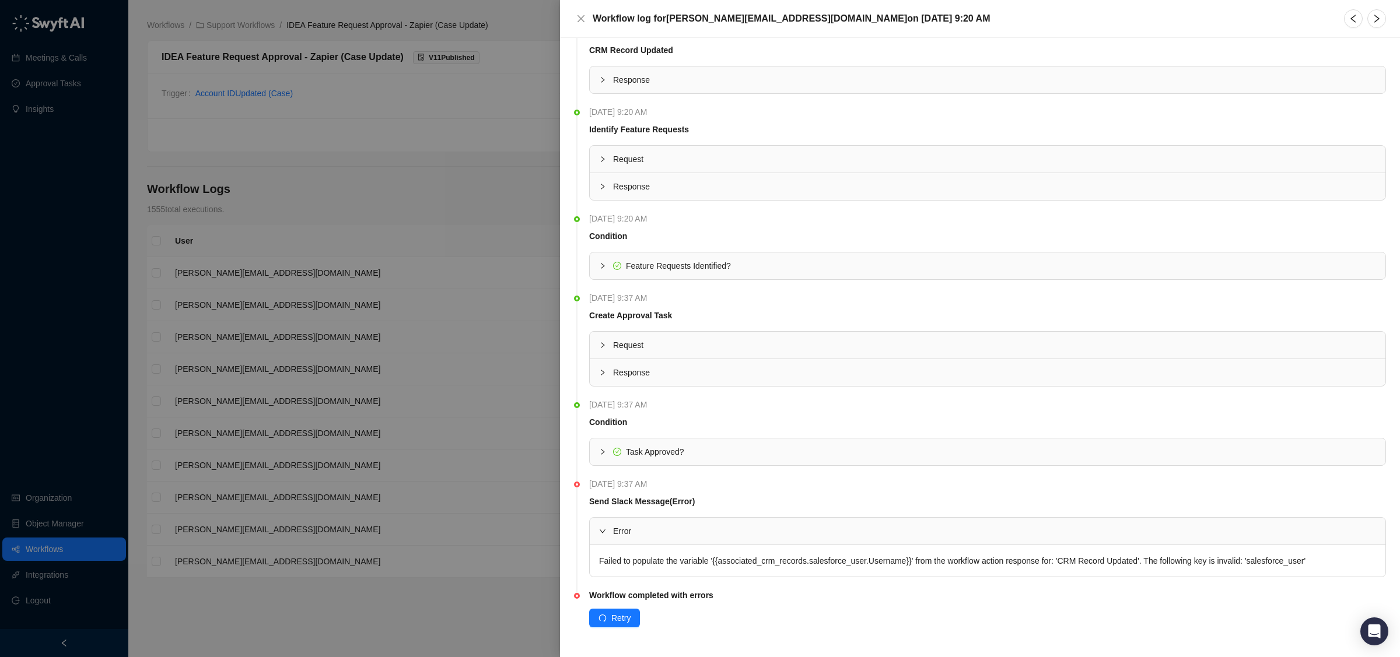
click at [439, 554] on div at bounding box center [700, 328] width 1400 height 657
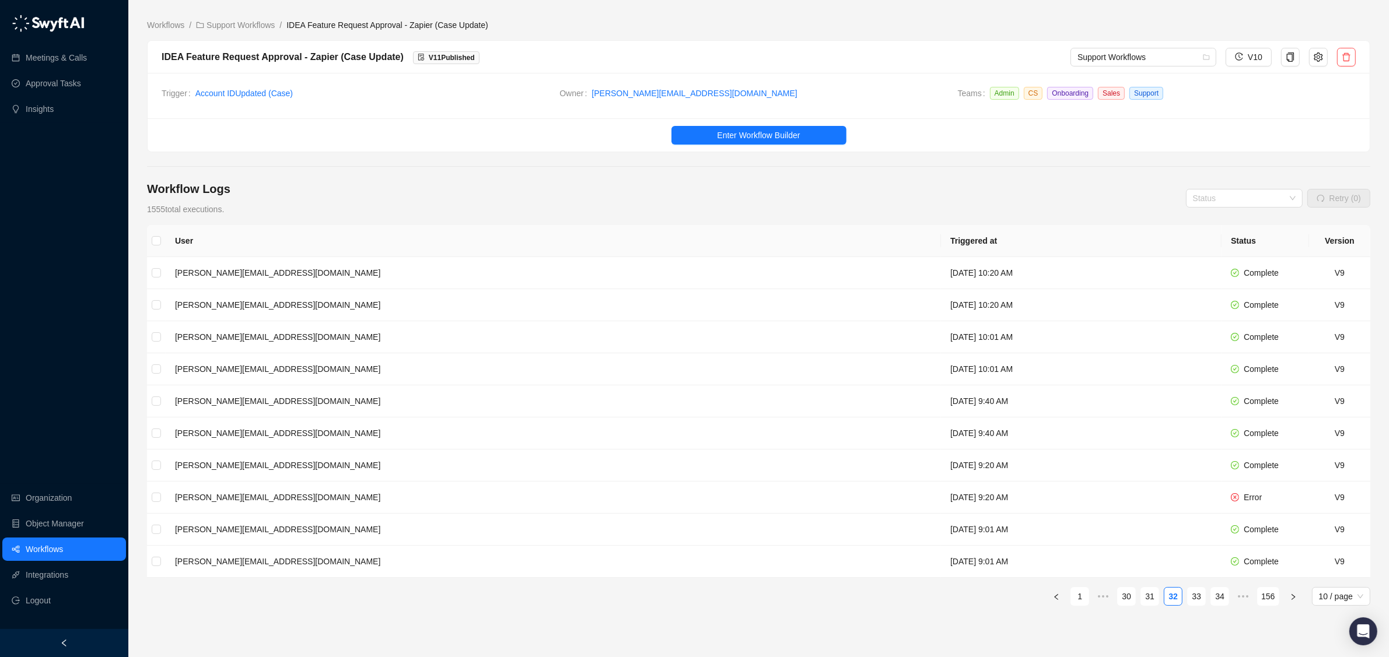
click at [418, 201] on div "Workflow Logs 1555 total executions. Status Retry (0)" at bounding box center [758, 198] width 1223 height 35
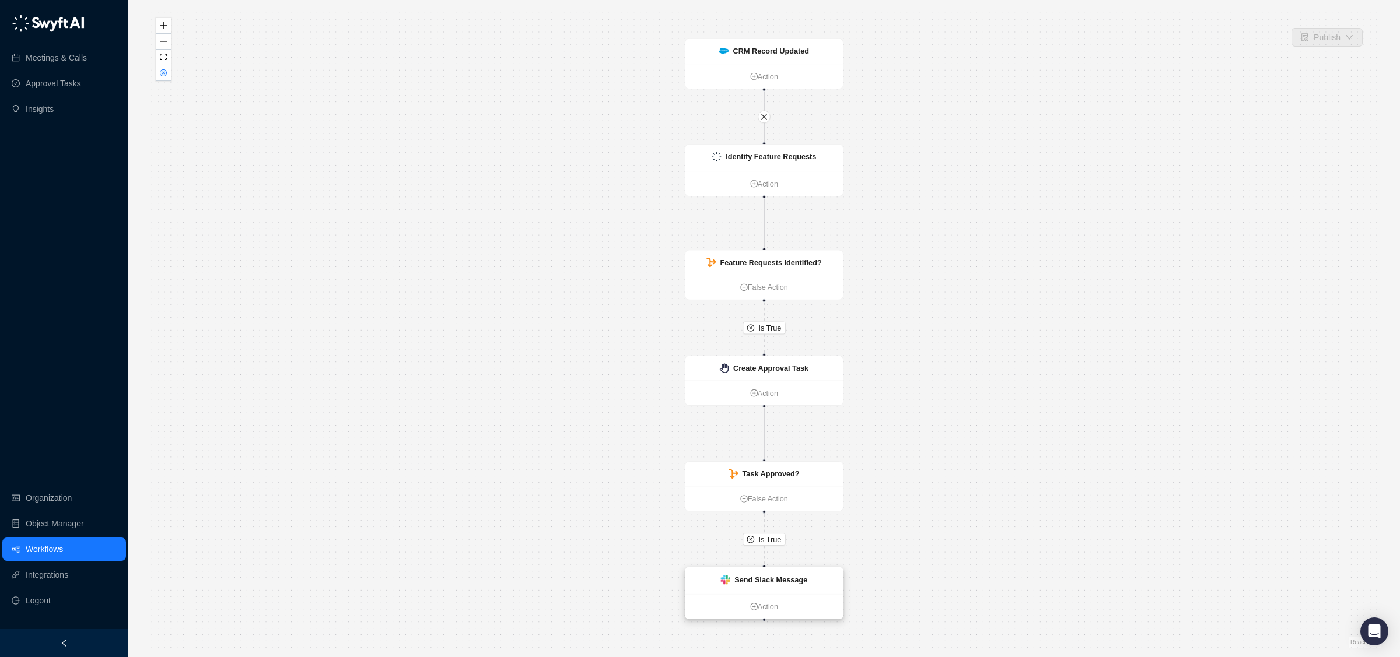
click at [817, 580] on div "Send Slack Message" at bounding box center [763, 581] width 157 height 26
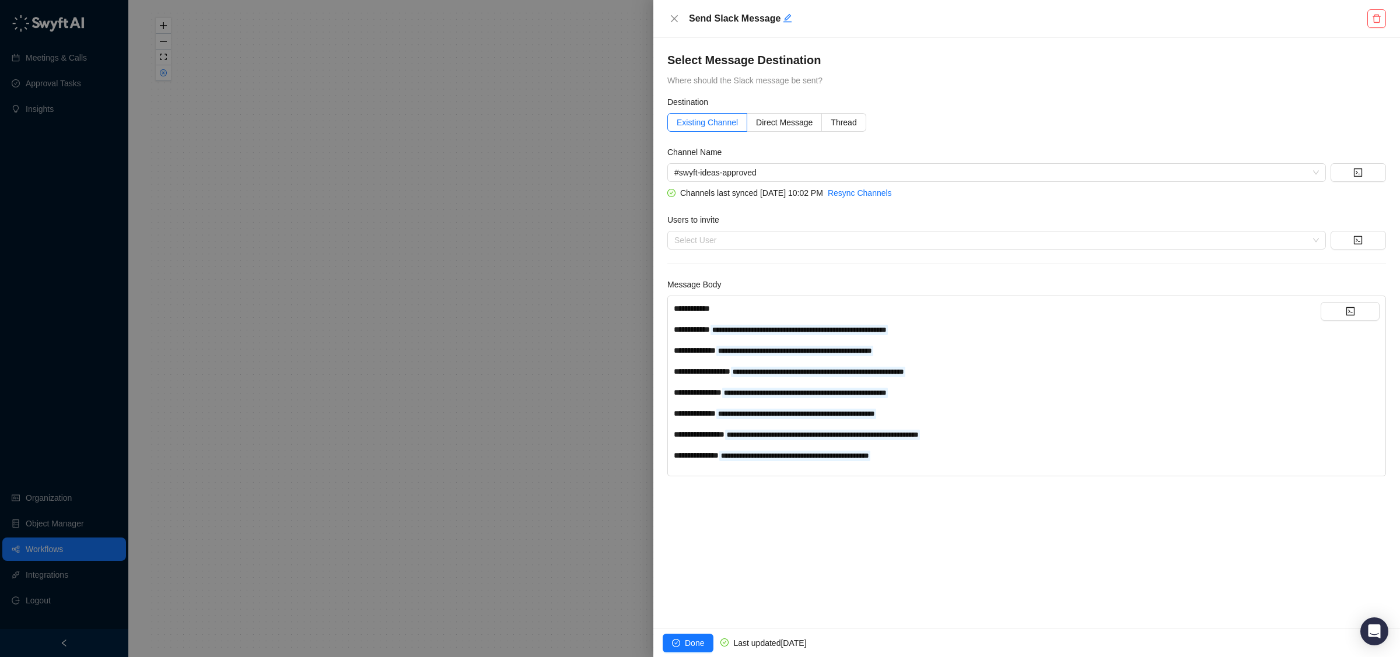
click at [1014, 457] on div "**********" at bounding box center [997, 455] width 647 height 13
drag, startPoint x: 1014, startPoint y: 456, endPoint x: 669, endPoint y: 461, distance: 344.7
click at [669, 461] on div "**********" at bounding box center [1026, 386] width 719 height 181
click at [697, 643] on span "Done" at bounding box center [694, 643] width 19 height 13
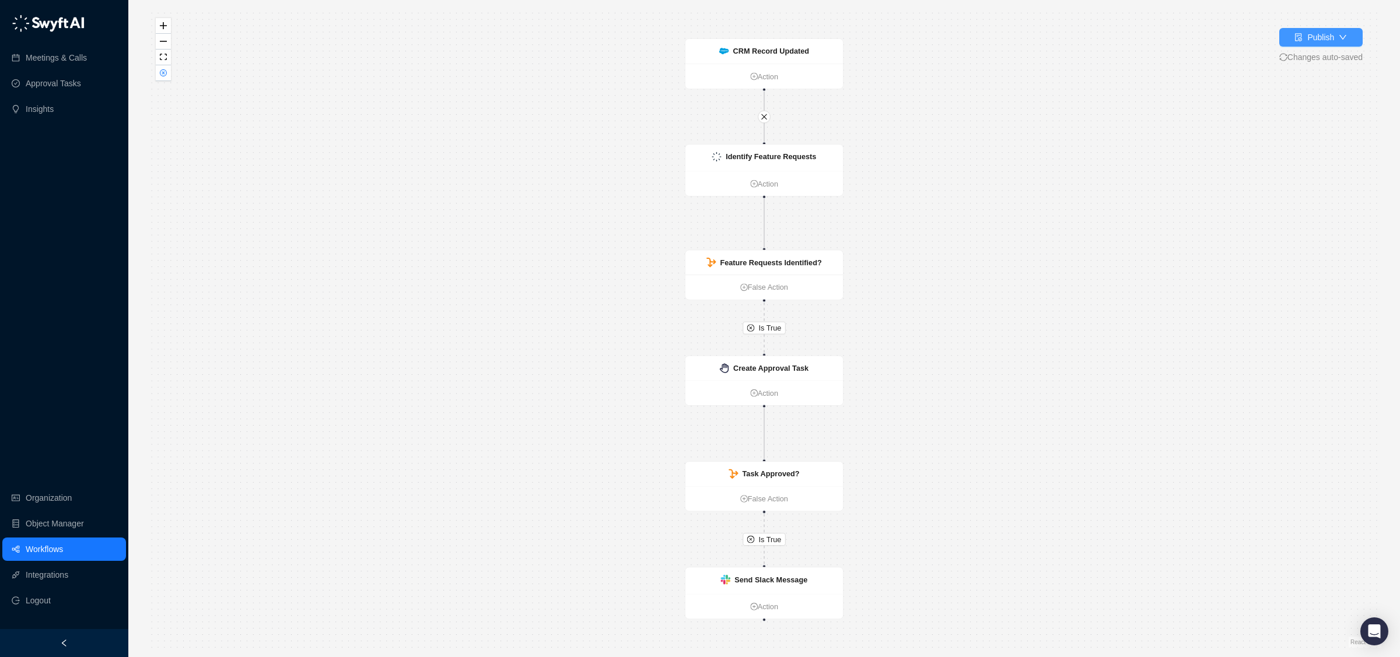
click at [1348, 36] on button "Publish" at bounding box center [1320, 37] width 83 height 19
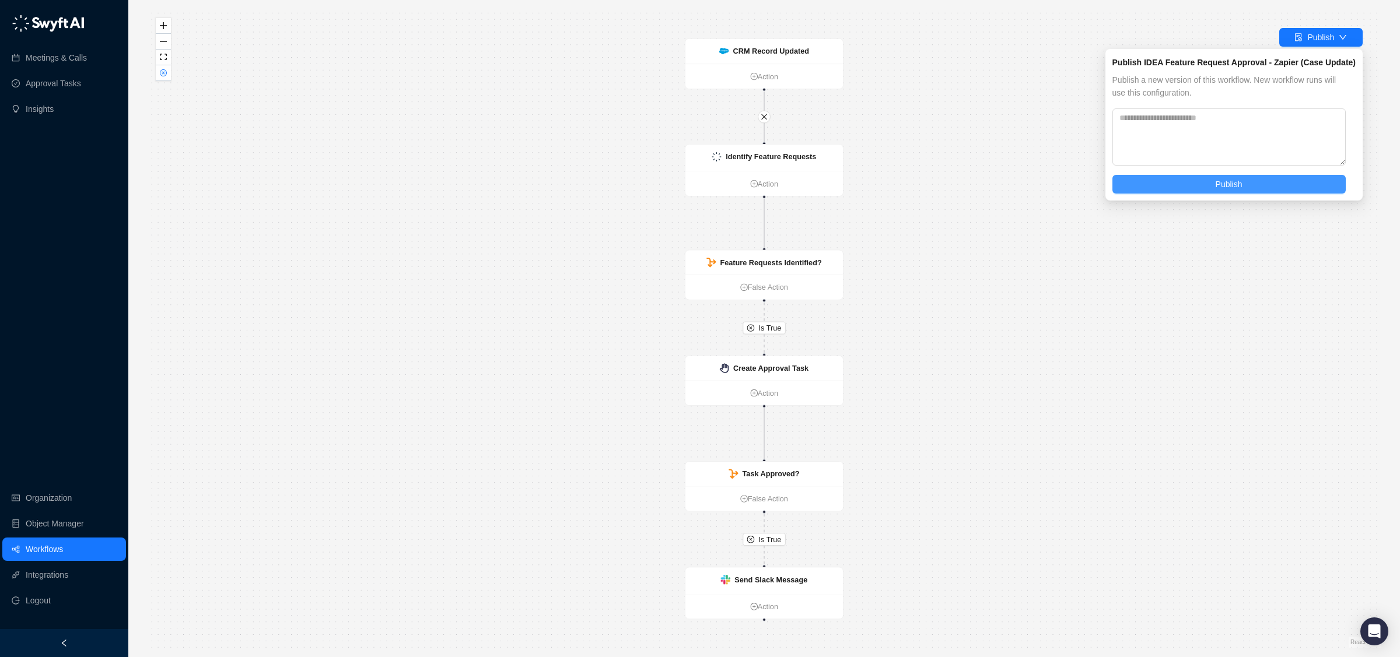
click at [1206, 186] on button "Publish" at bounding box center [1228, 184] width 233 height 19
